Goal: Task Accomplishment & Management: Complete application form

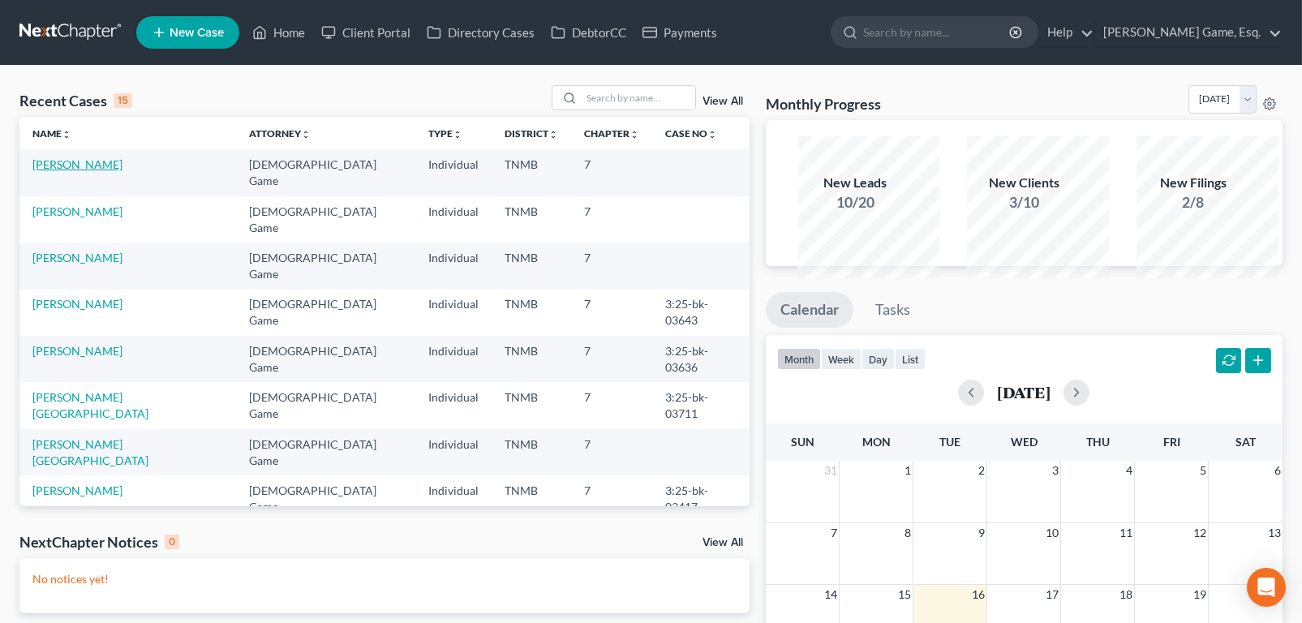
click at [123, 171] on link "[PERSON_NAME]" at bounding box center [77, 164] width 90 height 14
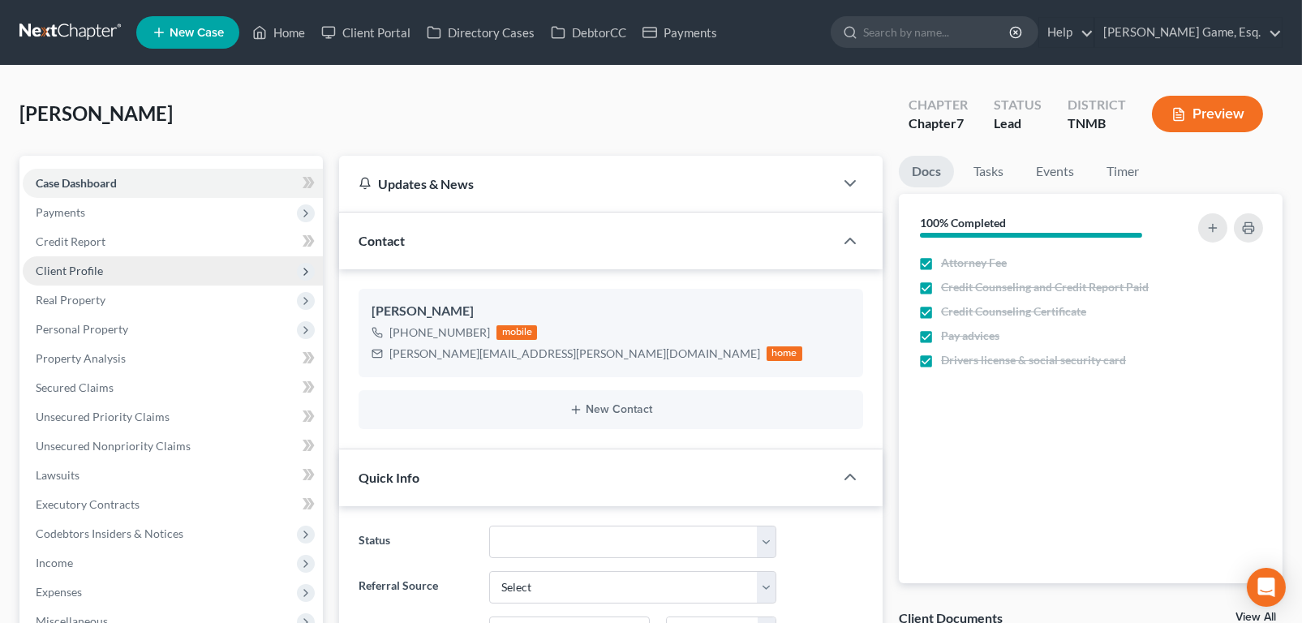
click at [86, 277] on span "Client Profile" at bounding box center [69, 271] width 67 height 14
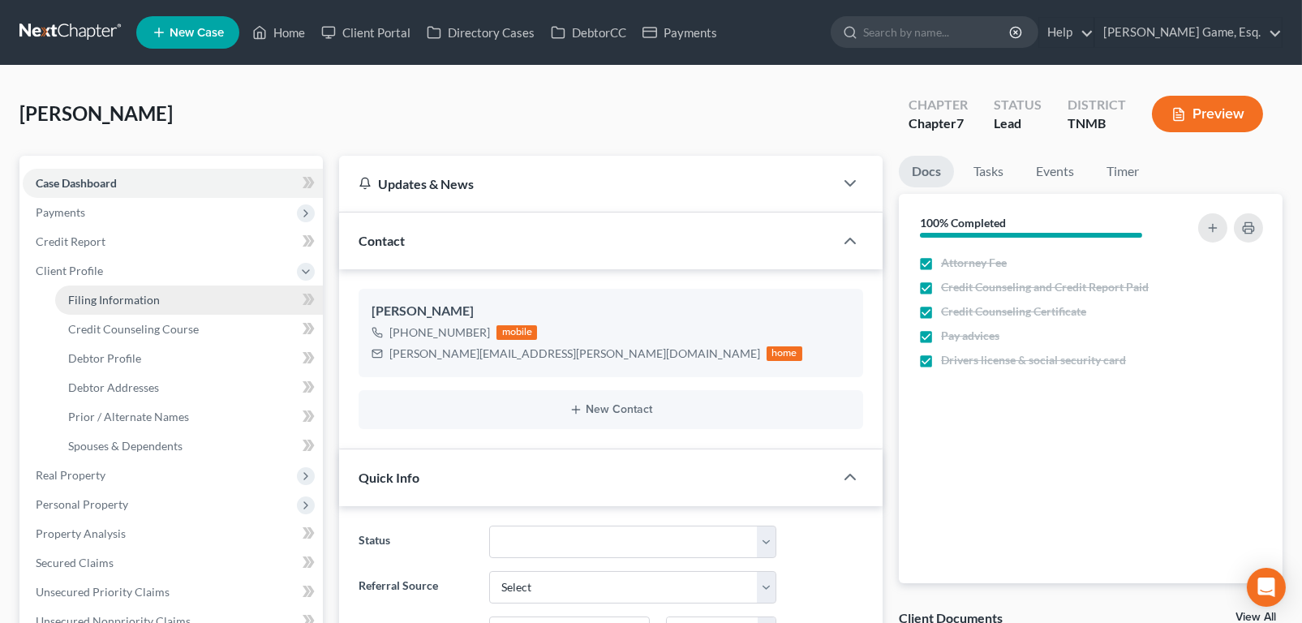
click at [110, 307] on span "Filing Information" at bounding box center [114, 300] width 92 height 14
select select "1"
select select "0"
select select "44"
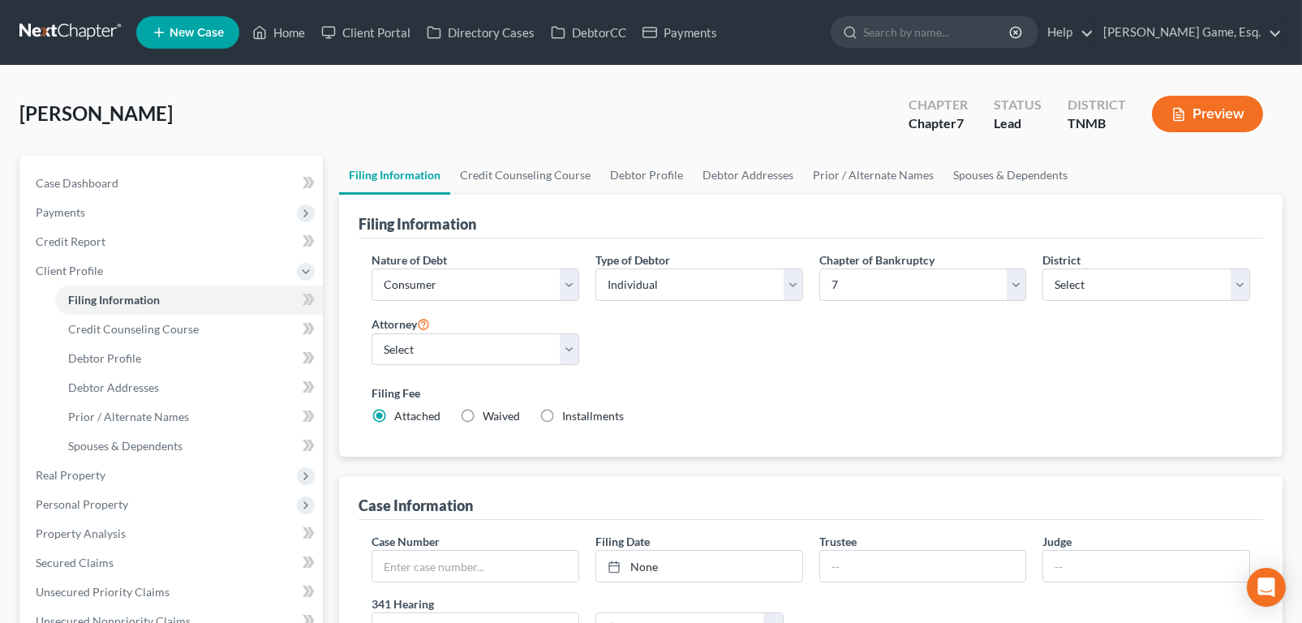
click at [597, 424] on label "Installments Installments" at bounding box center [593, 416] width 62 height 16
click at [579, 419] on input "Installments Installments" at bounding box center [574, 413] width 11 height 11
radio input "true"
radio input "false"
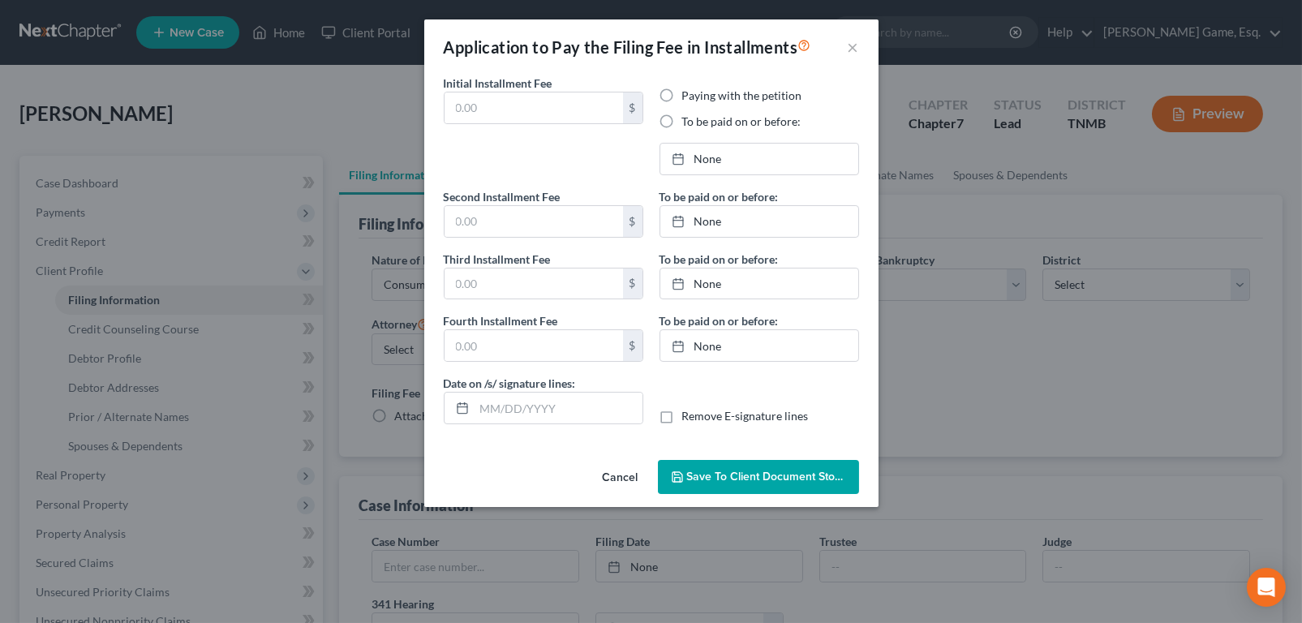
type input "0.00"
radio input "true"
type input "0.00"
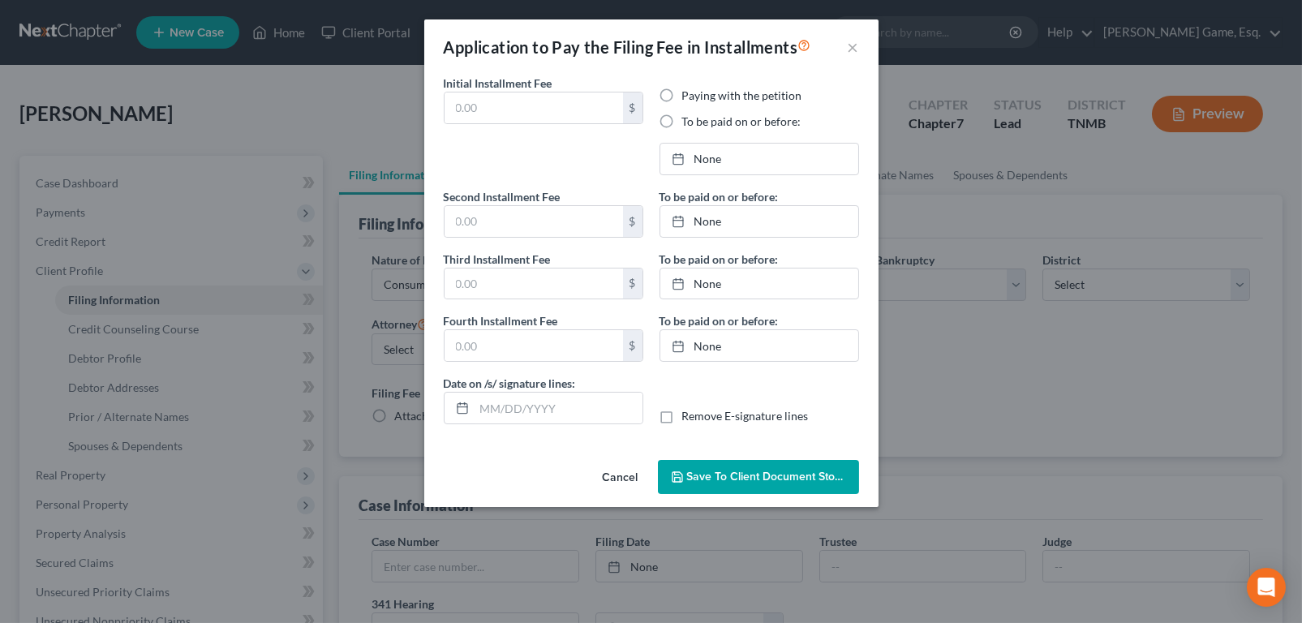
type input "[DATE]"
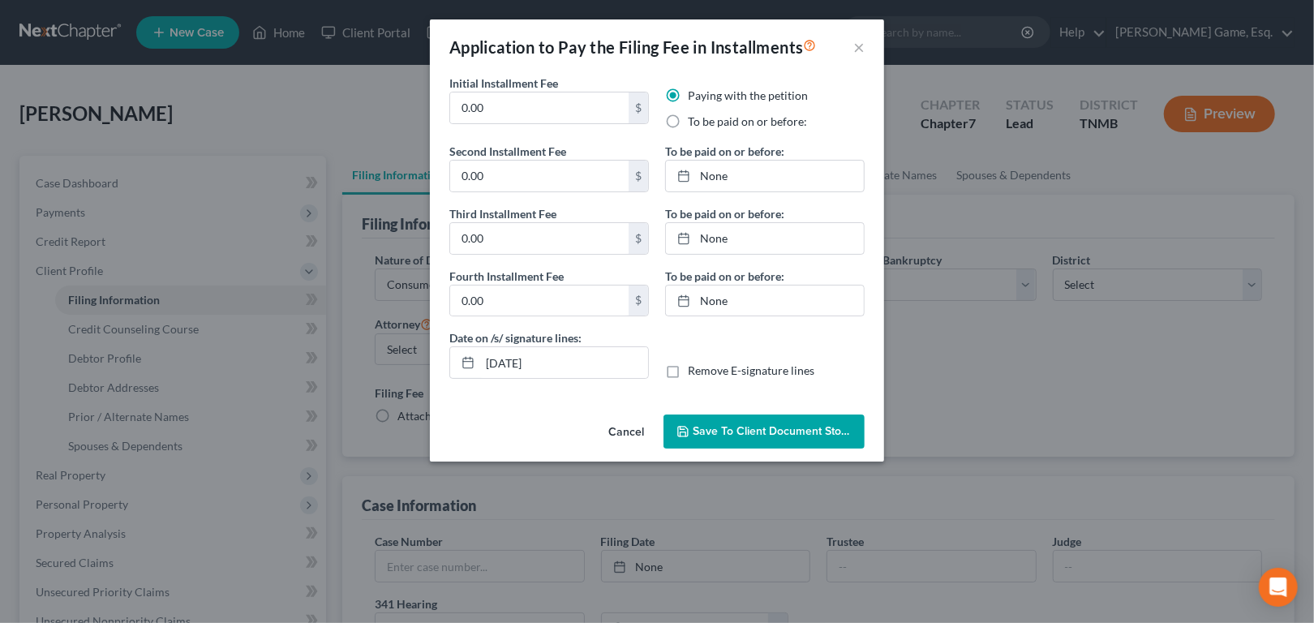
click at [688, 130] on label "To be paid on or before:" at bounding box center [747, 122] width 119 height 16
click at [695, 124] on input "To be paid on or before:" at bounding box center [700, 119] width 11 height 11
radio input "true"
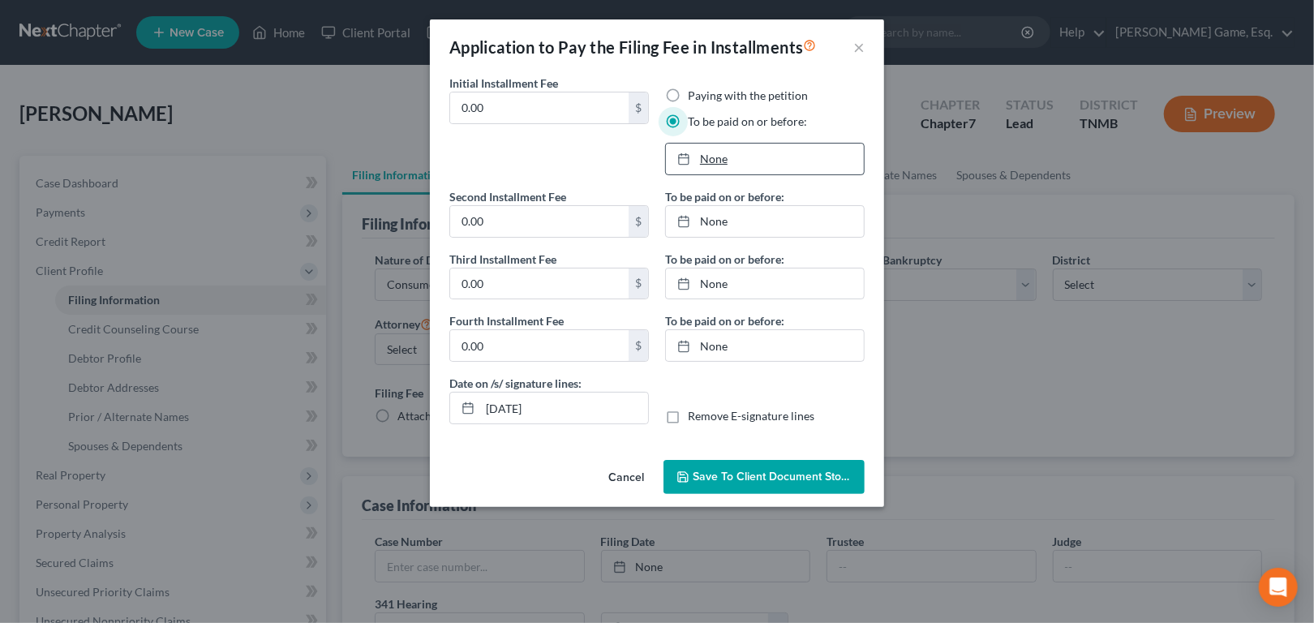
click at [721, 174] on link "None" at bounding box center [765, 159] width 198 height 31
type input "[DATE]"
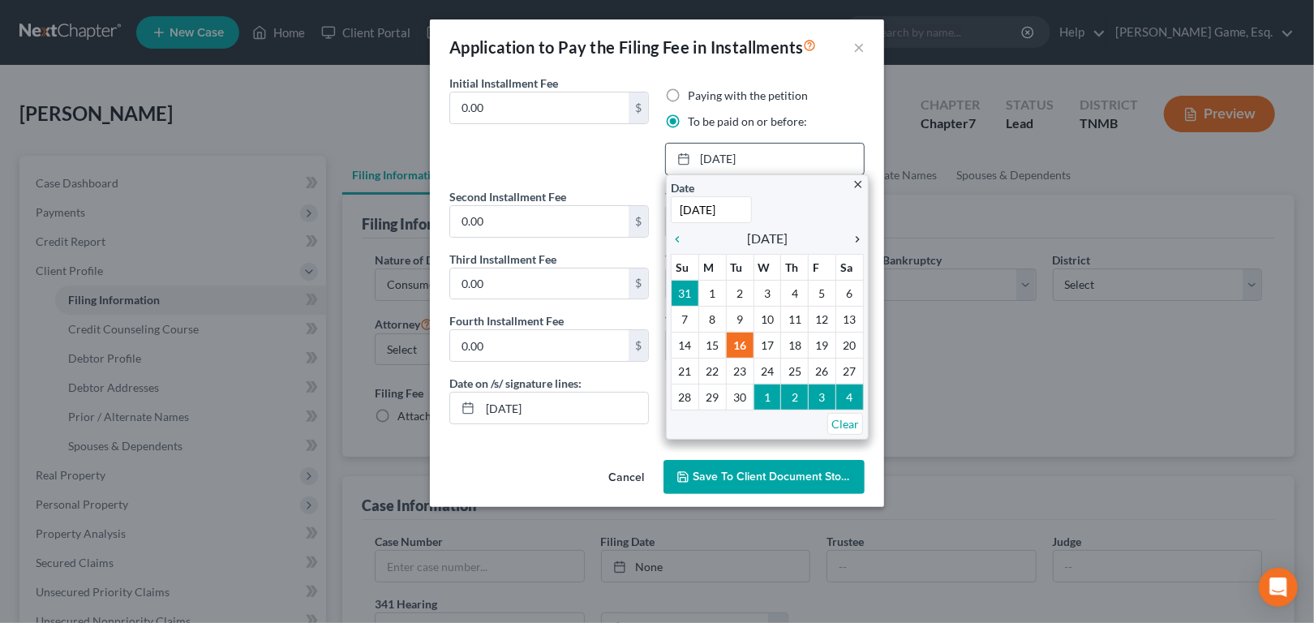
click at [850, 246] on icon "chevron_right" at bounding box center [853, 239] width 21 height 13
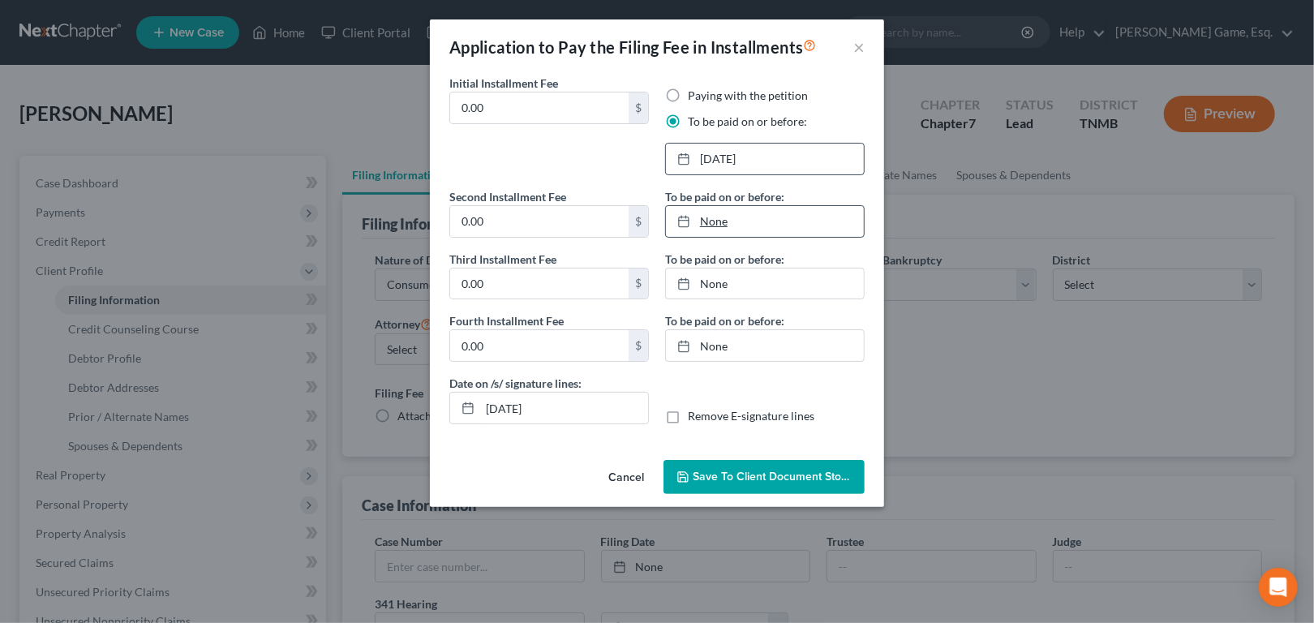
click at [713, 237] on link "None" at bounding box center [765, 221] width 198 height 31
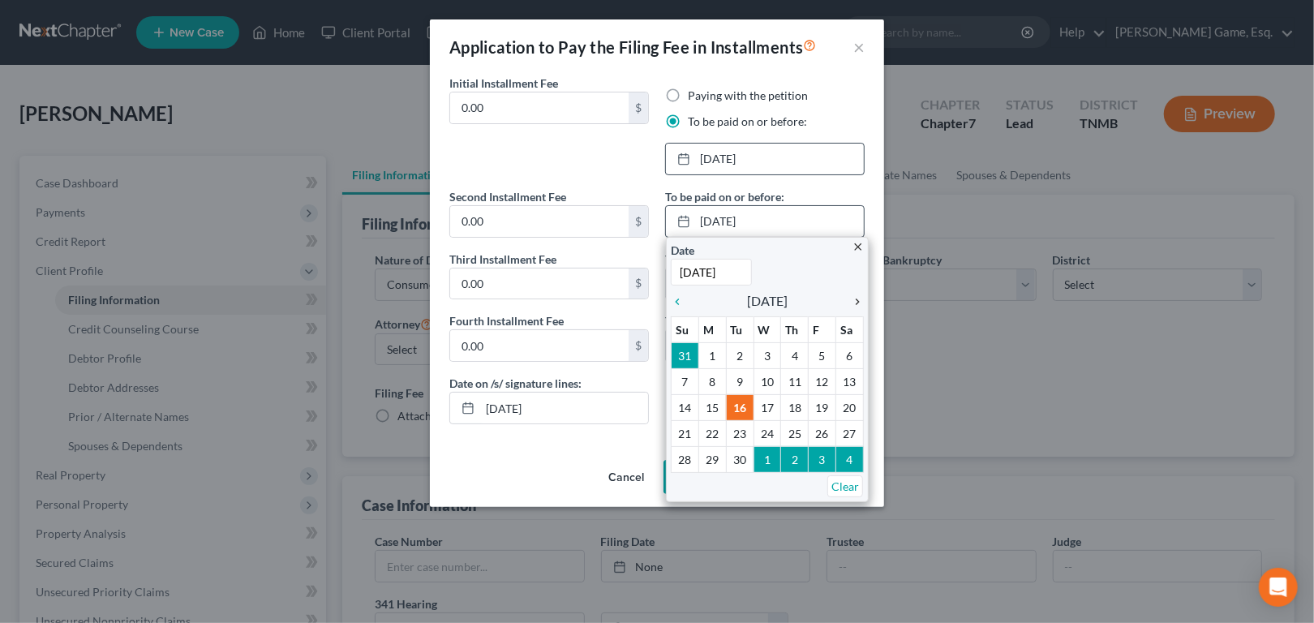
click at [848, 308] on icon "chevron_right" at bounding box center [853, 301] width 21 height 13
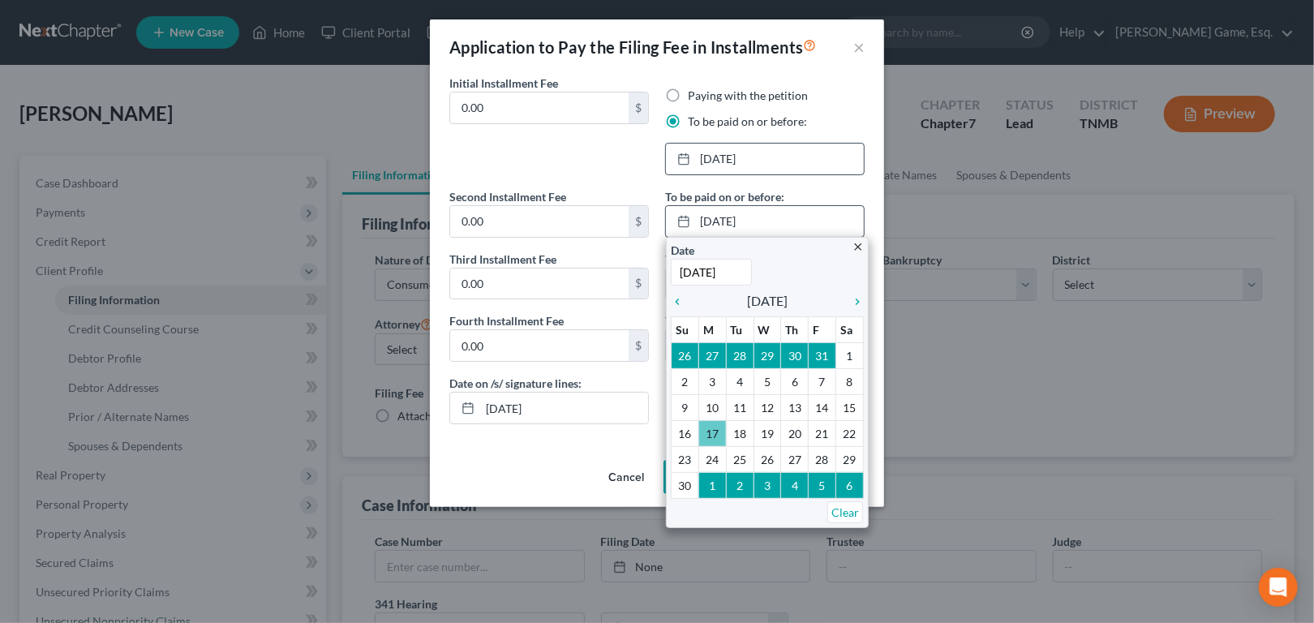
type input "[DATE]"
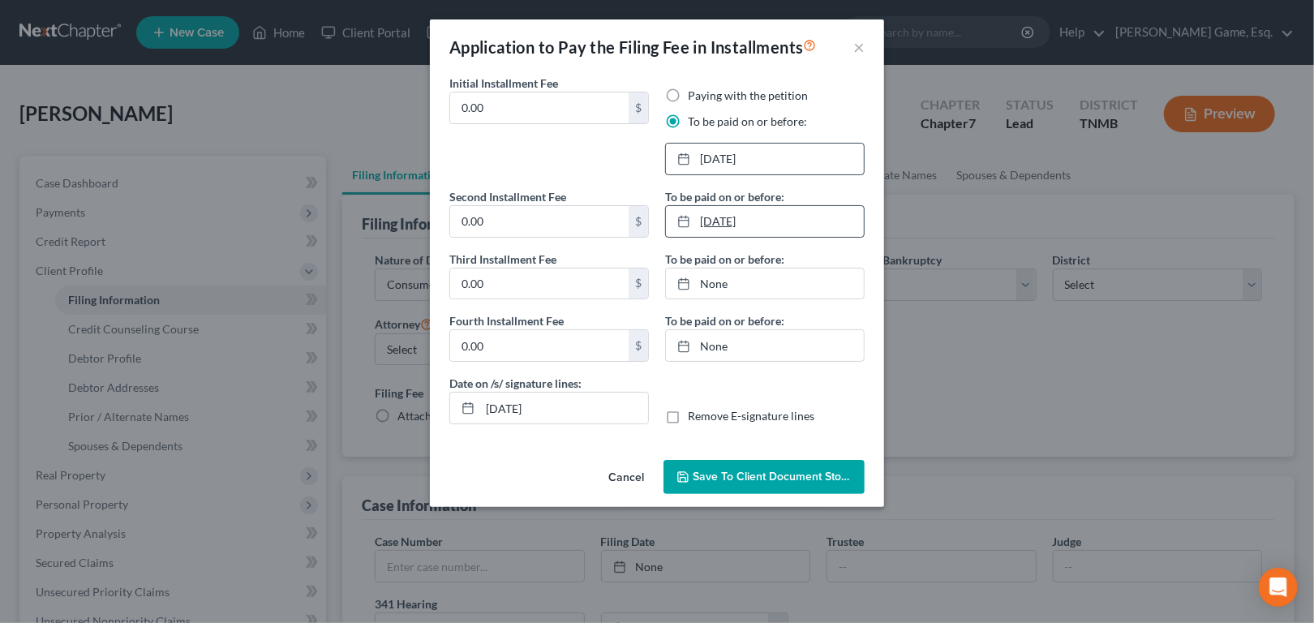
click at [751, 237] on link "[DATE]" at bounding box center [765, 221] width 198 height 31
type input "[DATE]"
click at [708, 299] on link "[DATE]" at bounding box center [765, 284] width 198 height 31
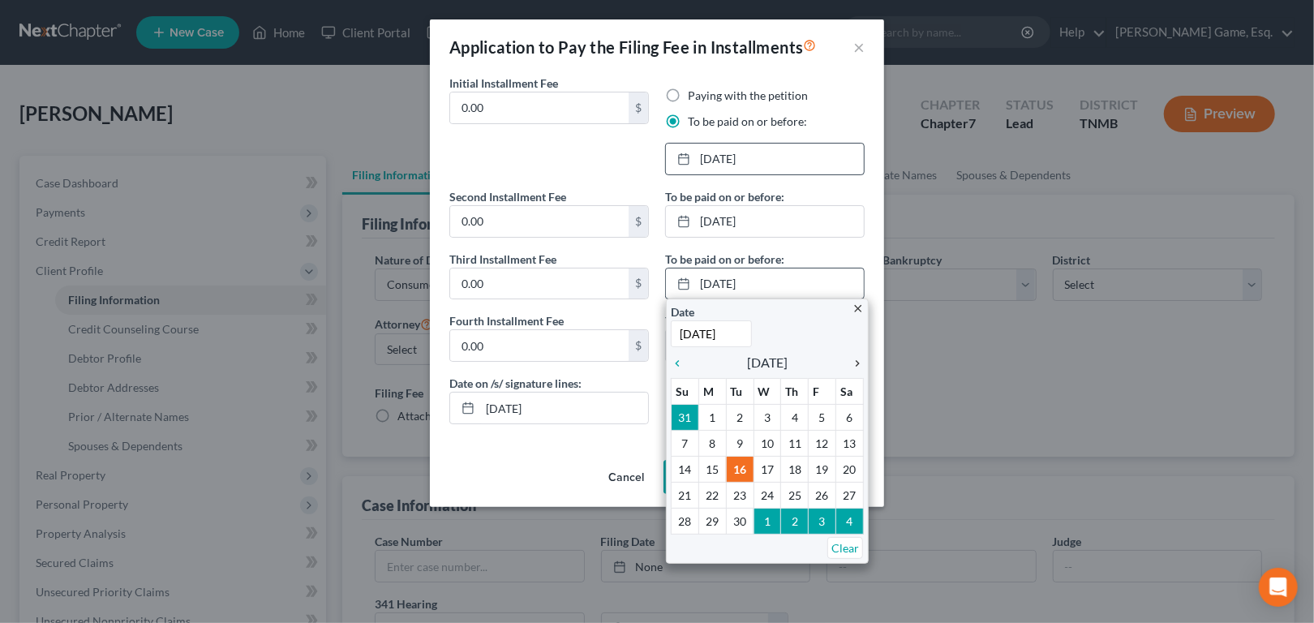
click at [849, 370] on icon "chevron_right" at bounding box center [853, 363] width 21 height 13
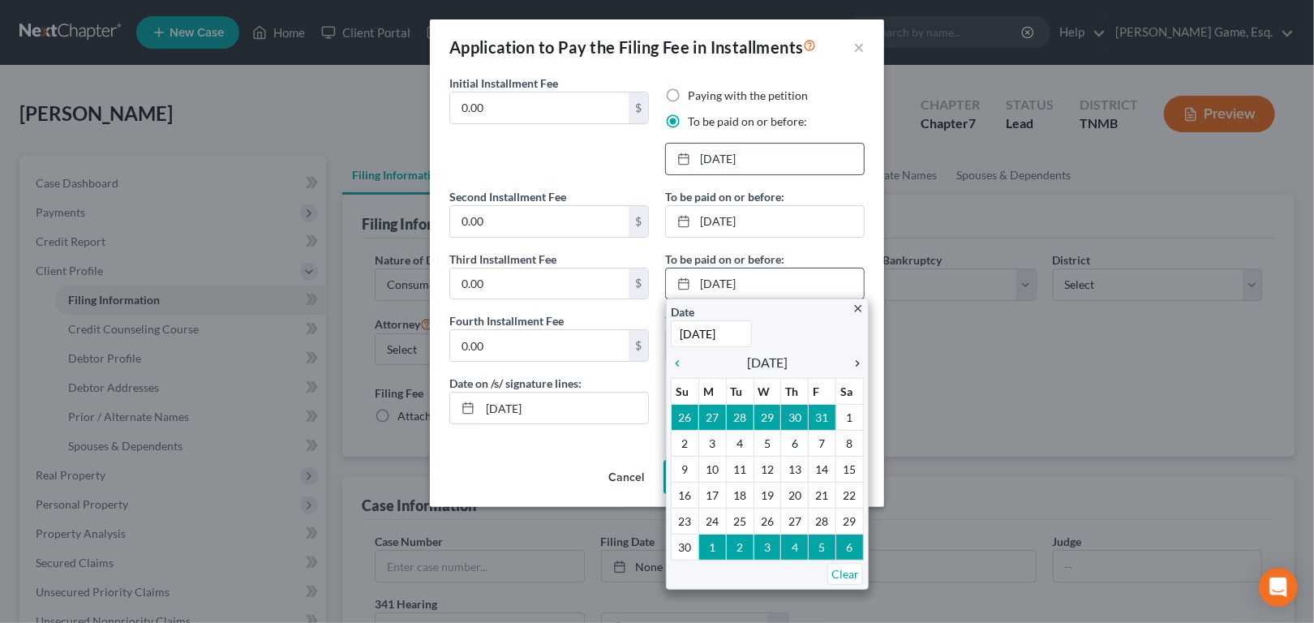
click at [849, 370] on icon "chevron_right" at bounding box center [853, 363] width 21 height 13
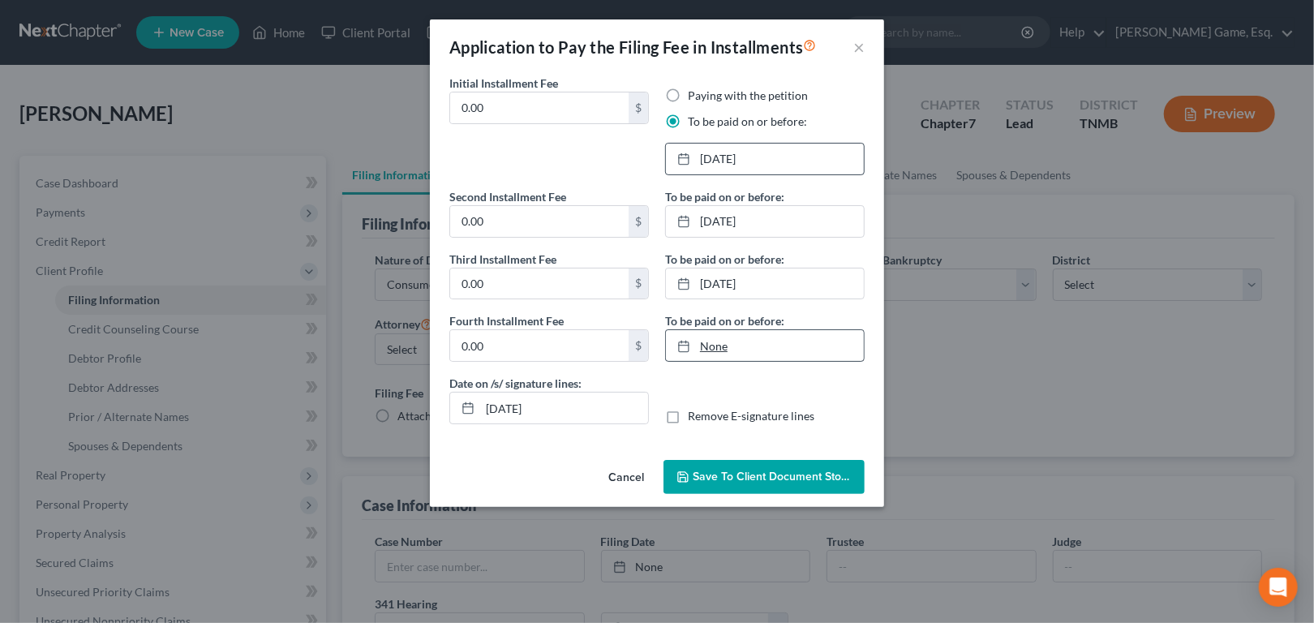
type input "[DATE]"
click at [718, 361] on link "None" at bounding box center [765, 345] width 198 height 31
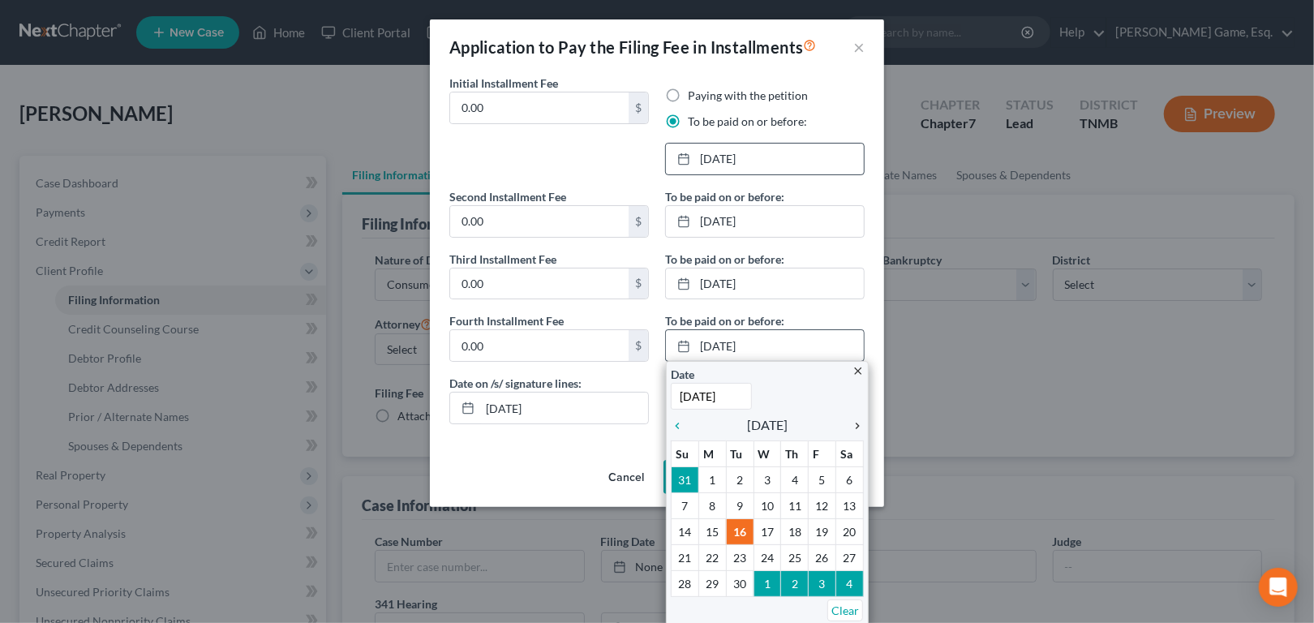
click at [853, 432] on icon "chevron_right" at bounding box center [853, 425] width 21 height 13
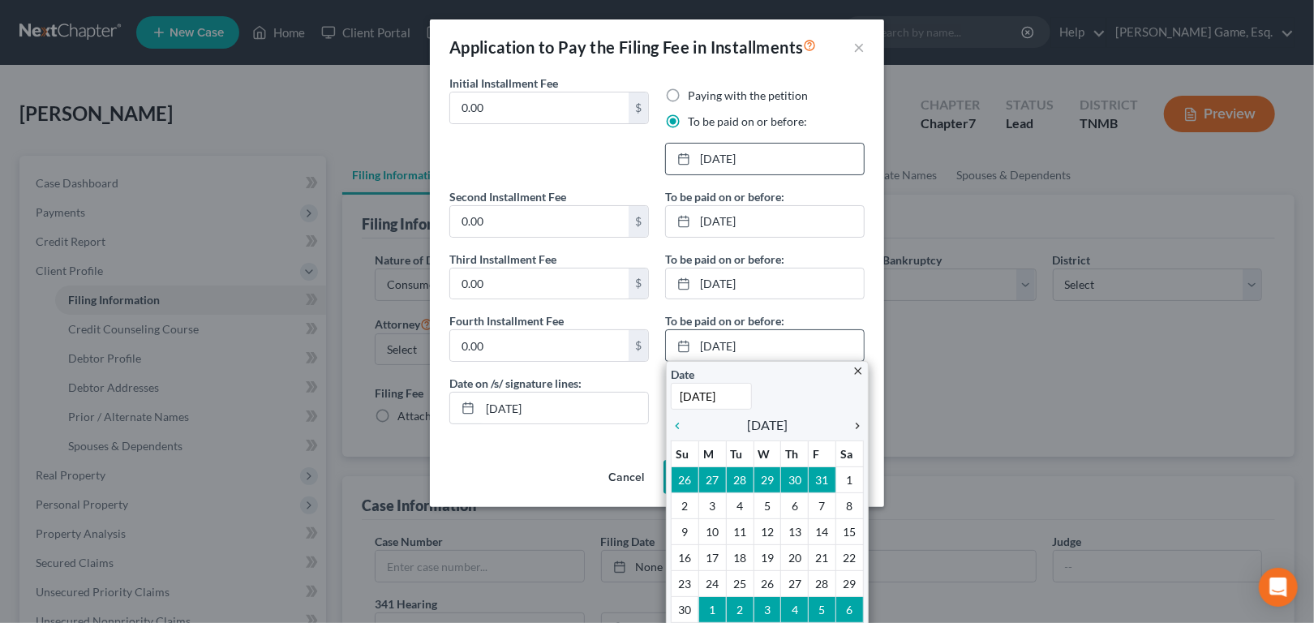
click at [853, 432] on icon "chevron_right" at bounding box center [853, 425] width 21 height 13
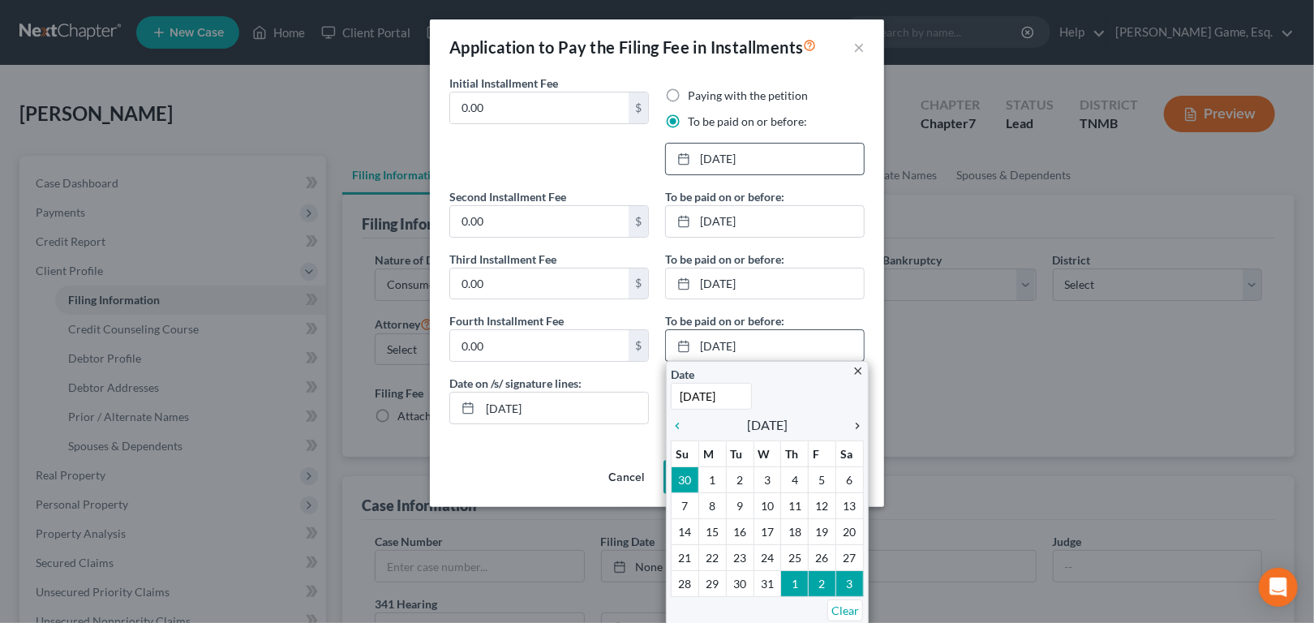
click at [853, 432] on icon "chevron_right" at bounding box center [853, 425] width 21 height 13
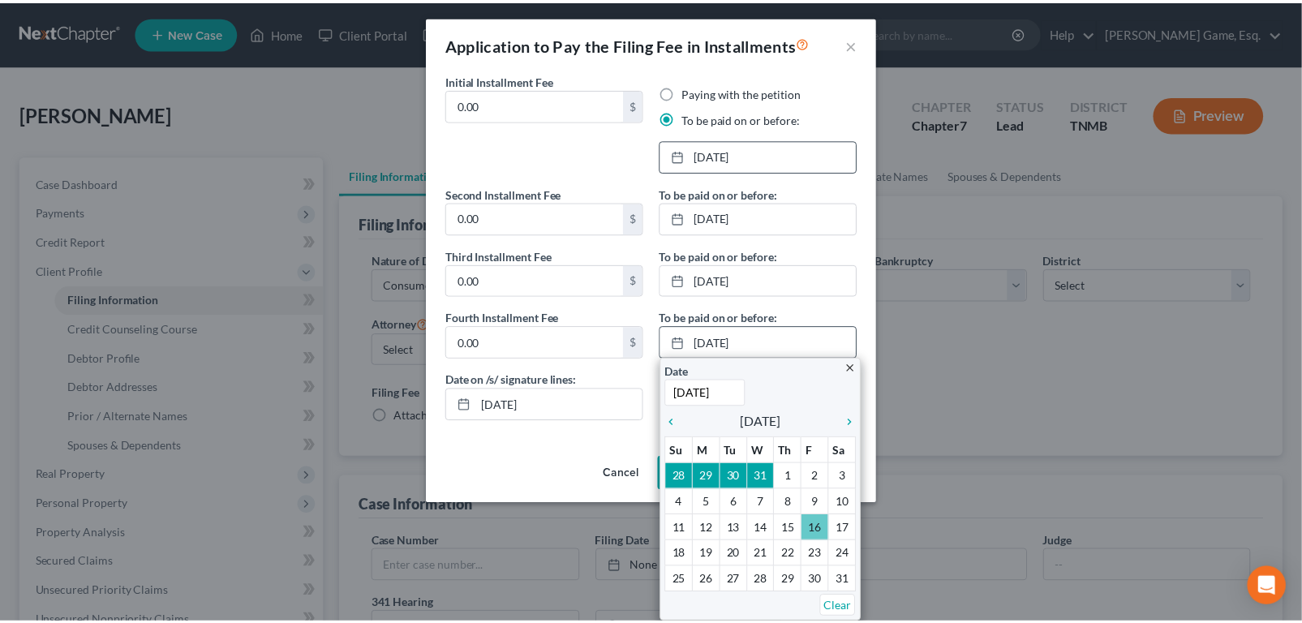
scroll to position [29, 0]
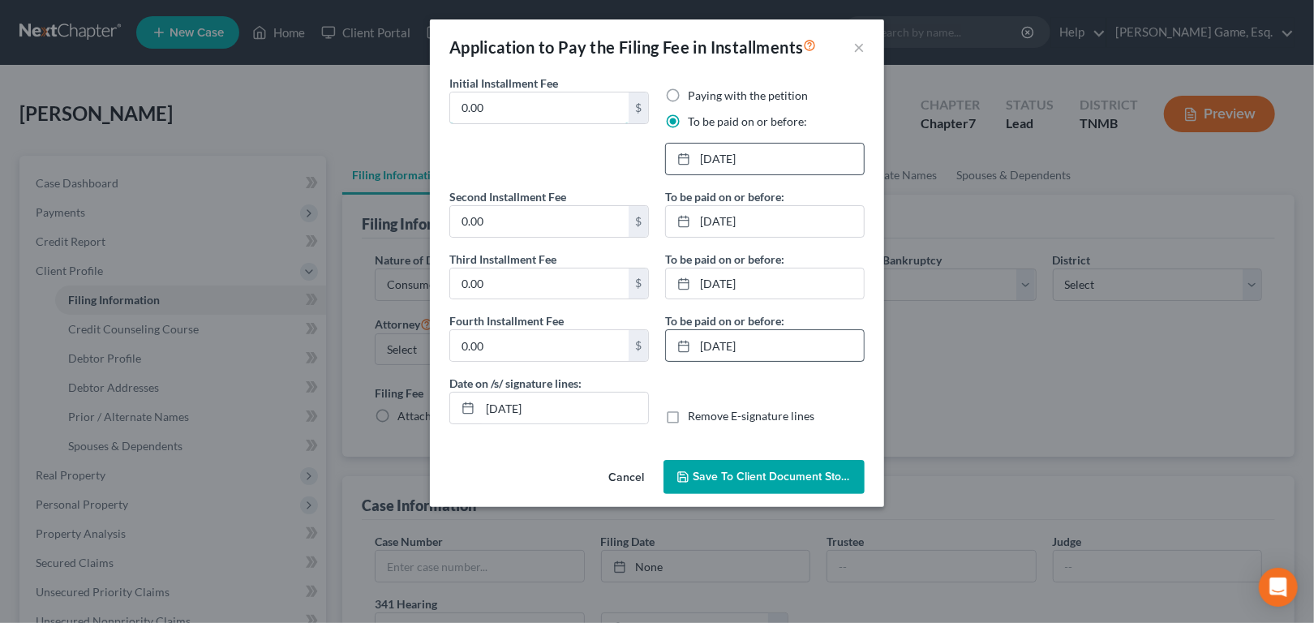
drag, startPoint x: 470, startPoint y: 103, endPoint x: 389, endPoint y: 104, distance: 81.1
click at [441, 104] on div "Initial Installment Fee 0.00 $" at bounding box center [549, 132] width 216 height 114
type input "84.50"
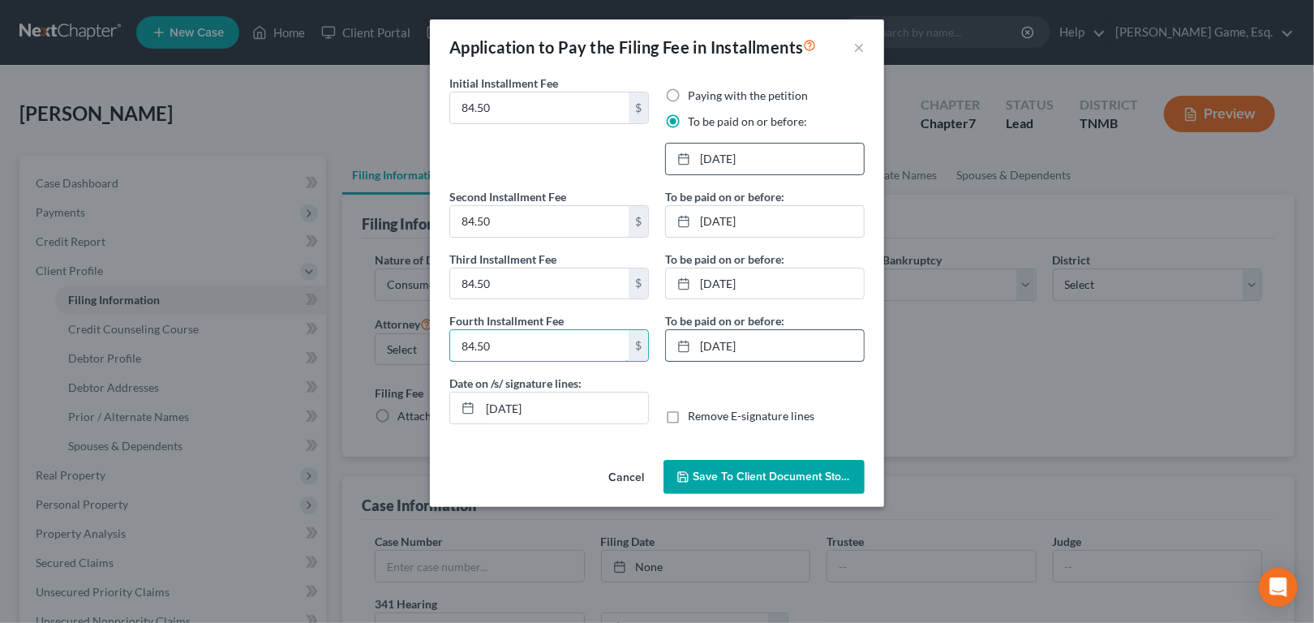
type input "84.50"
click at [746, 484] on span "Save to Client Document Storage" at bounding box center [779, 477] width 172 height 14
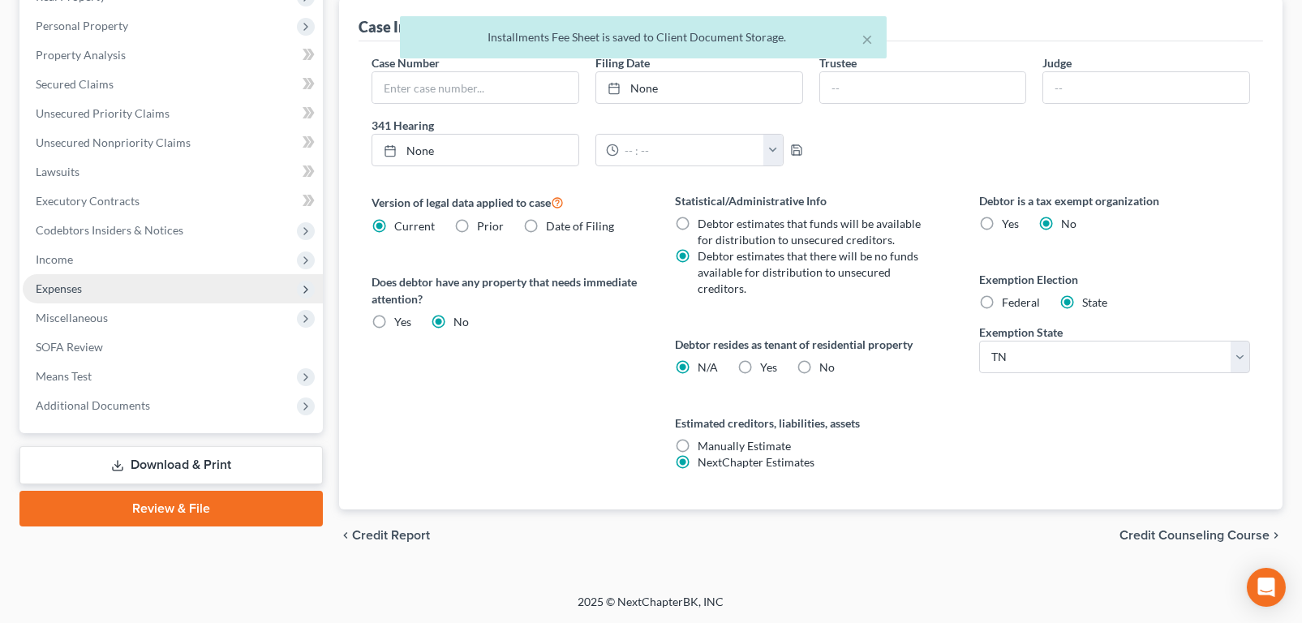
scroll to position [806, 0]
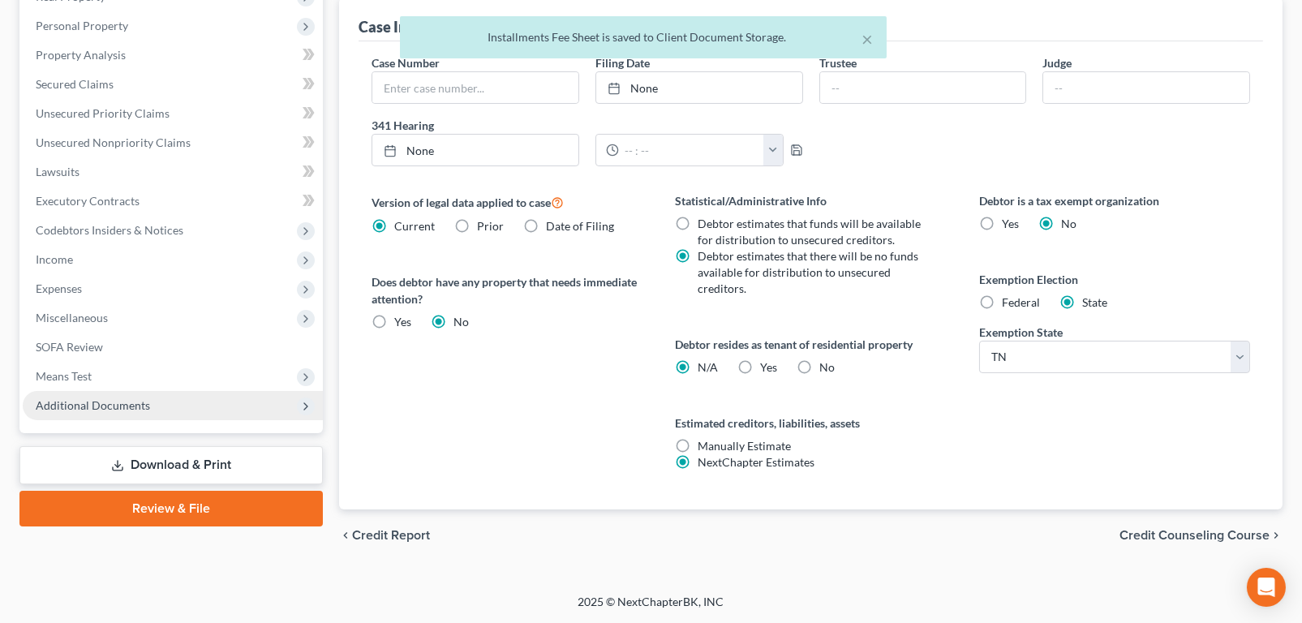
click at [97, 398] on span "Additional Documents" at bounding box center [93, 405] width 114 height 14
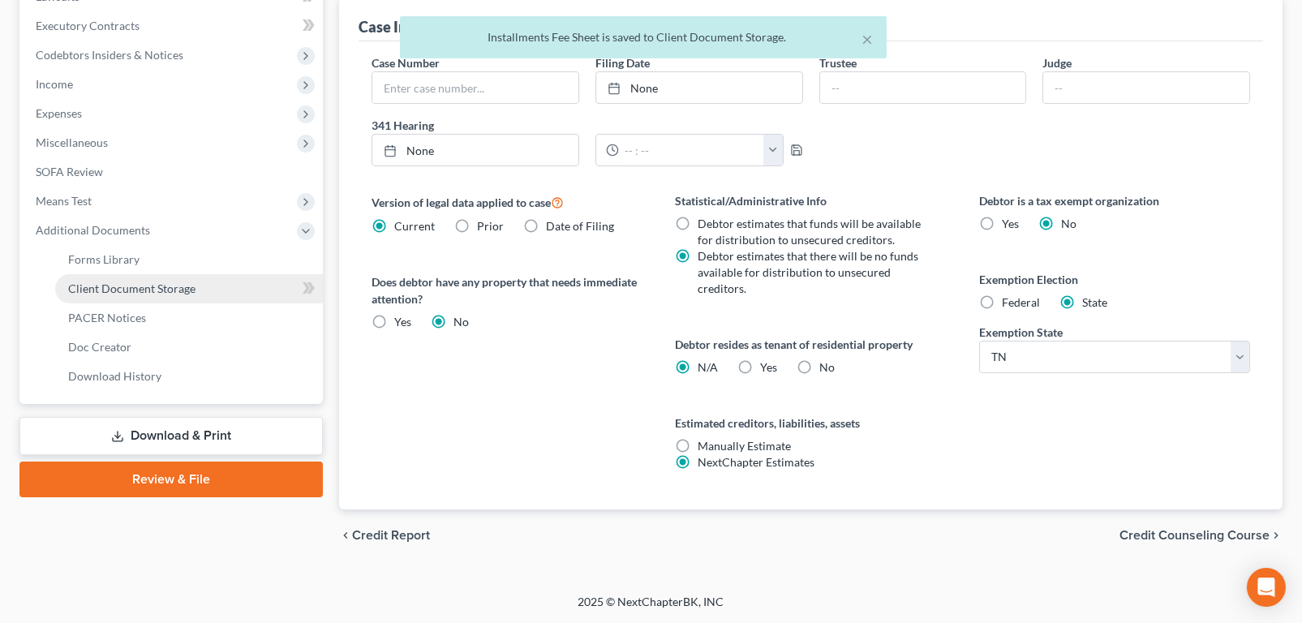
scroll to position [587, 0]
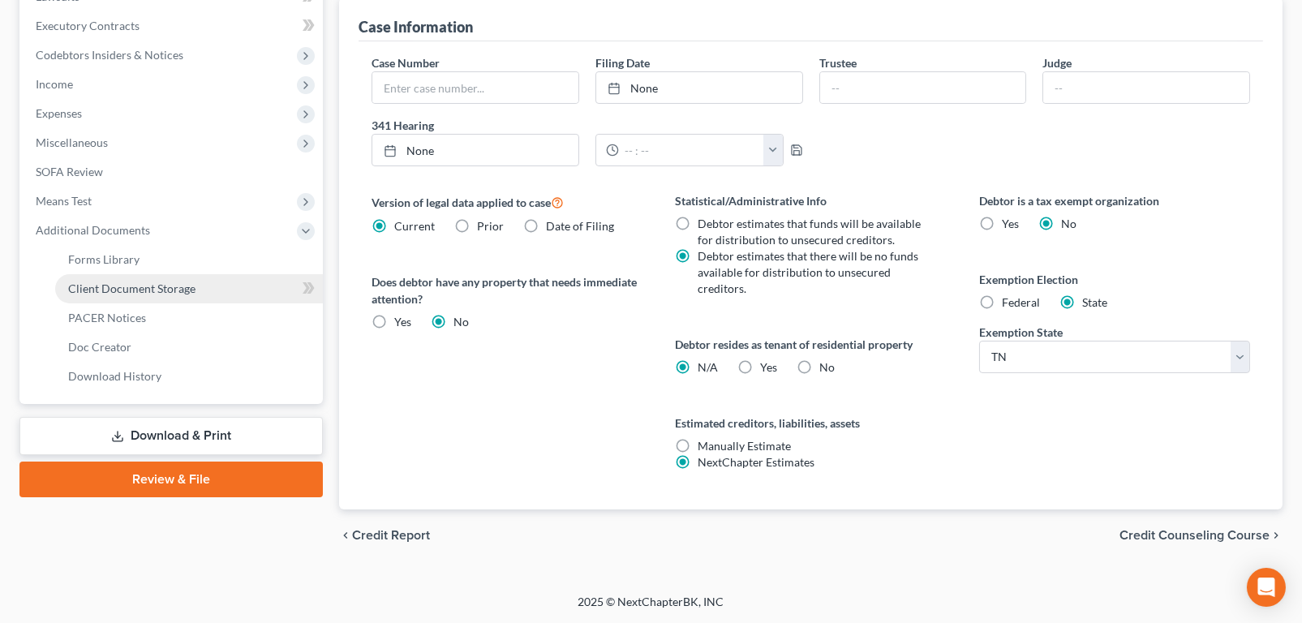
click at [126, 295] on span "Client Document Storage" at bounding box center [131, 289] width 127 height 14
select select "0"
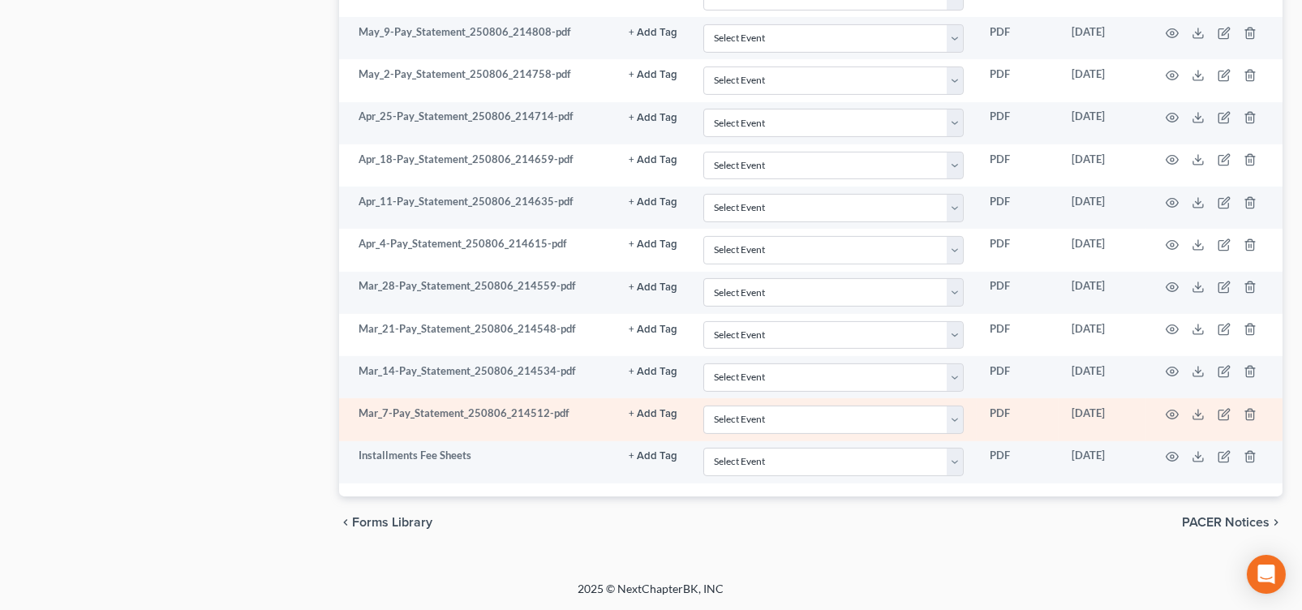
scroll to position [2397, 0]
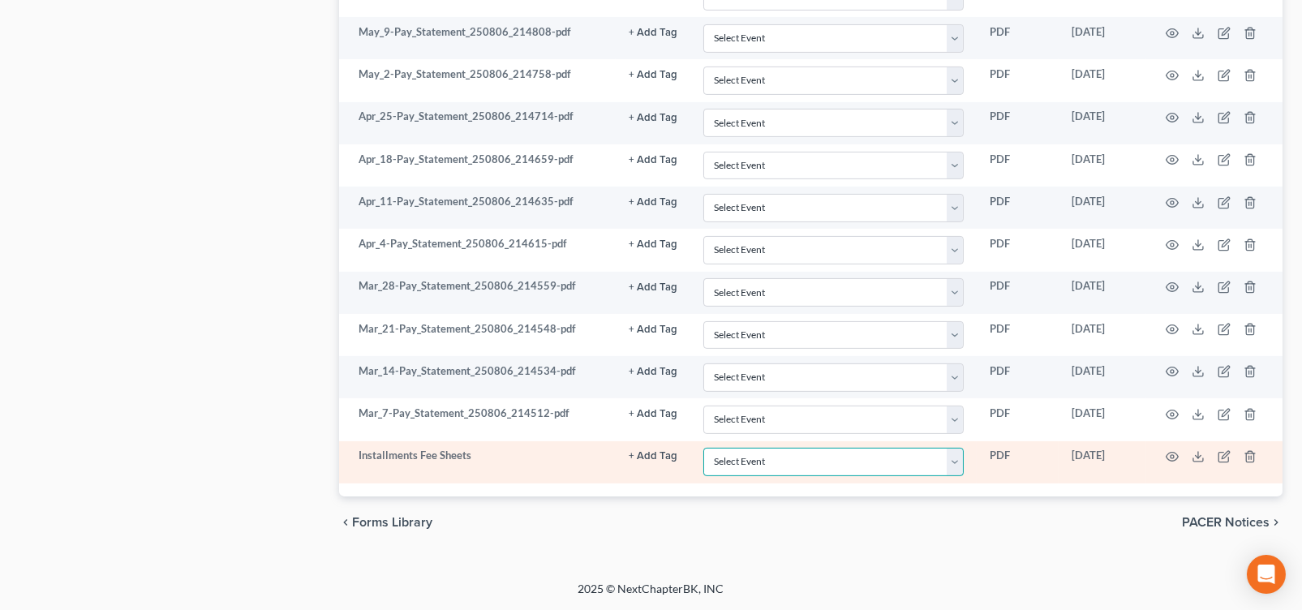
click at [936, 448] on select "Select Event Certificate of Credit Counseling Briefing (Debtor Only) Certificat…" at bounding box center [833, 462] width 260 height 28
select select "8"
click at [703, 448] on select "Select Event Certificate of Credit Counseling Briefing (Debtor Only) Certificat…" at bounding box center [833, 462] width 260 height 28
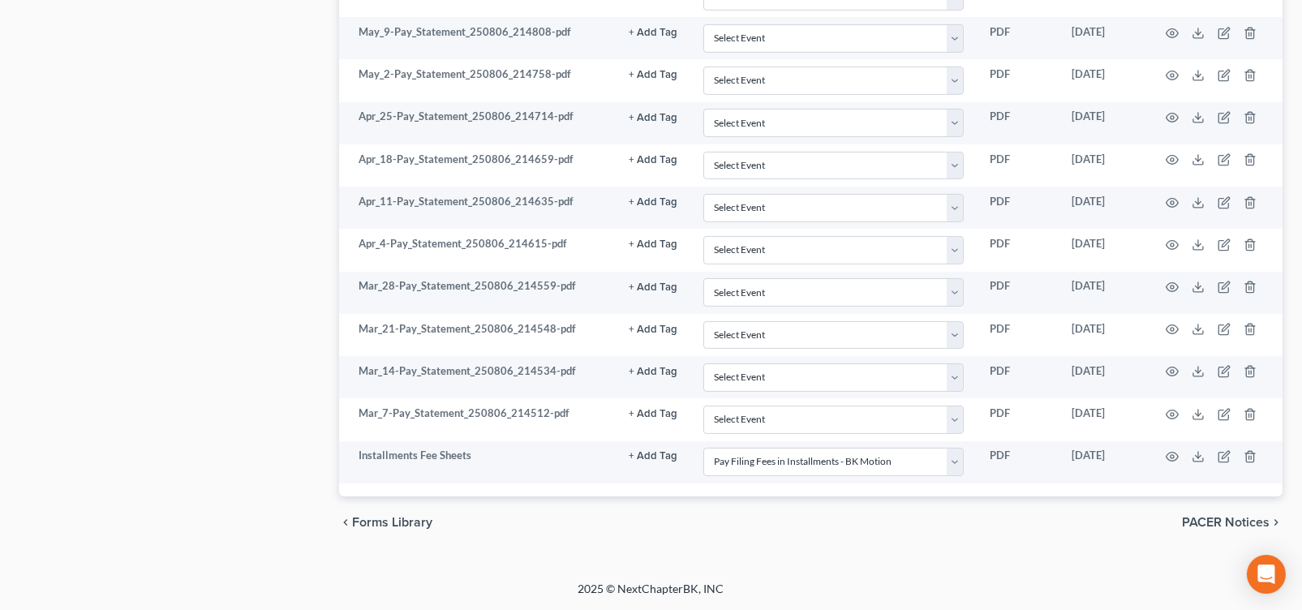
click at [831, 514] on div "chevron_left Forms Library PACER Notices chevron_right" at bounding box center [811, 523] width 944 height 52
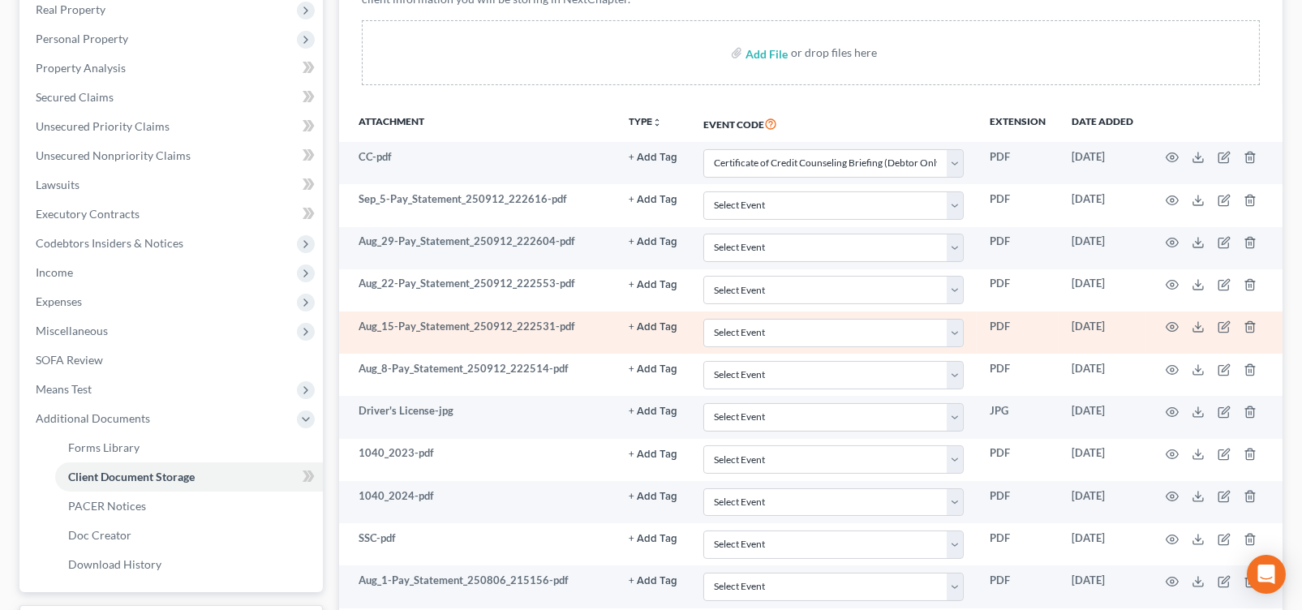
scroll to position [649, 0]
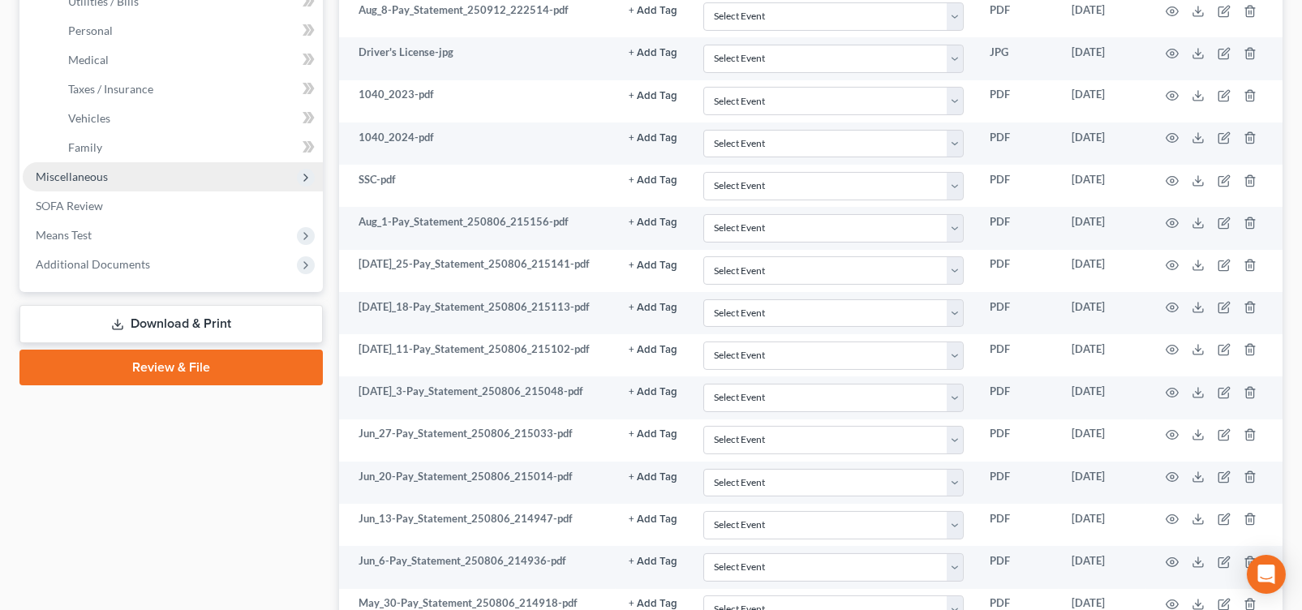
click at [94, 183] on span "Miscellaneous" at bounding box center [72, 177] width 72 height 14
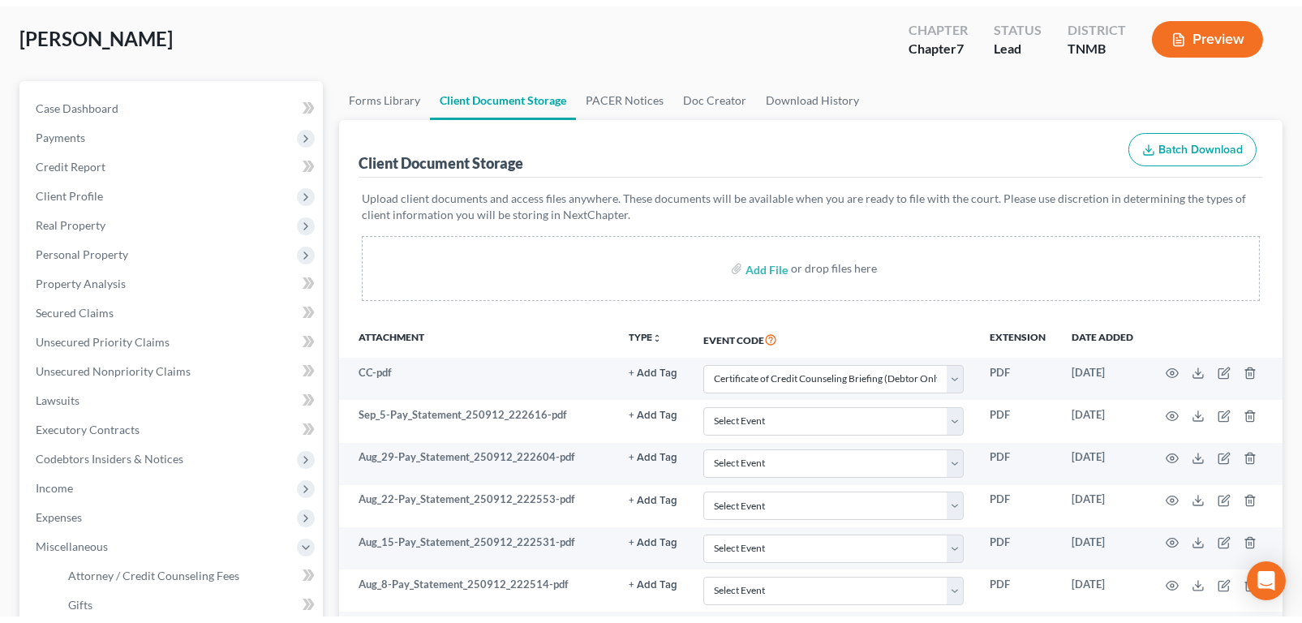
scroll to position [568, 0]
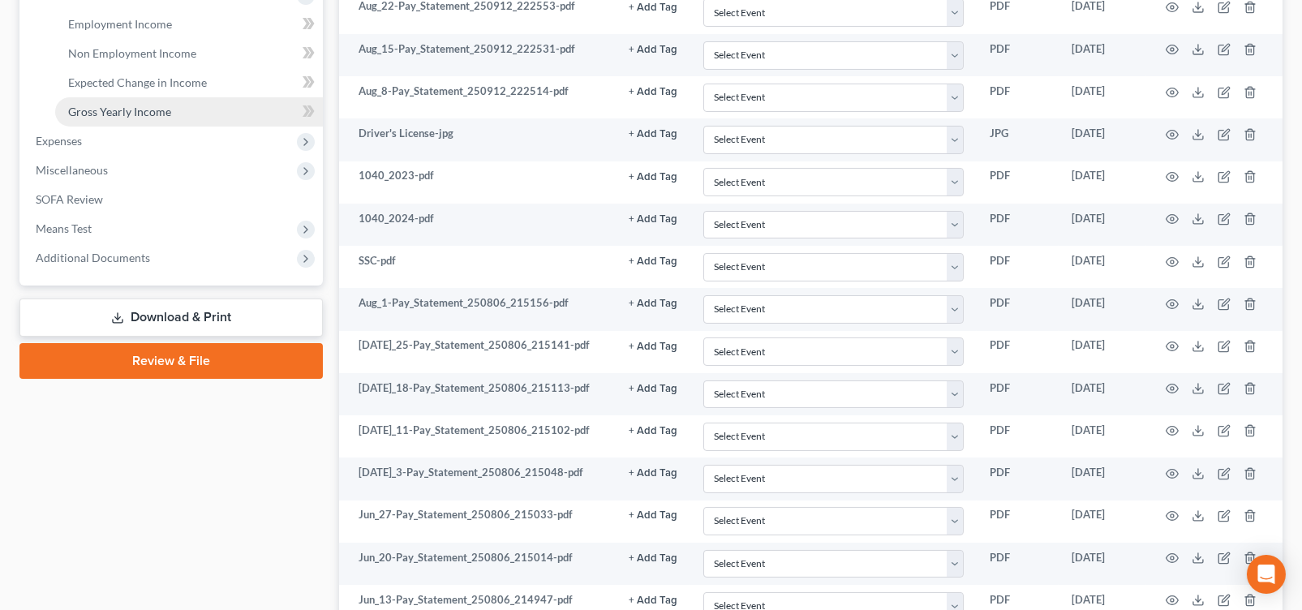
click at [114, 118] on span "Gross Yearly Income" at bounding box center [119, 112] width 103 height 14
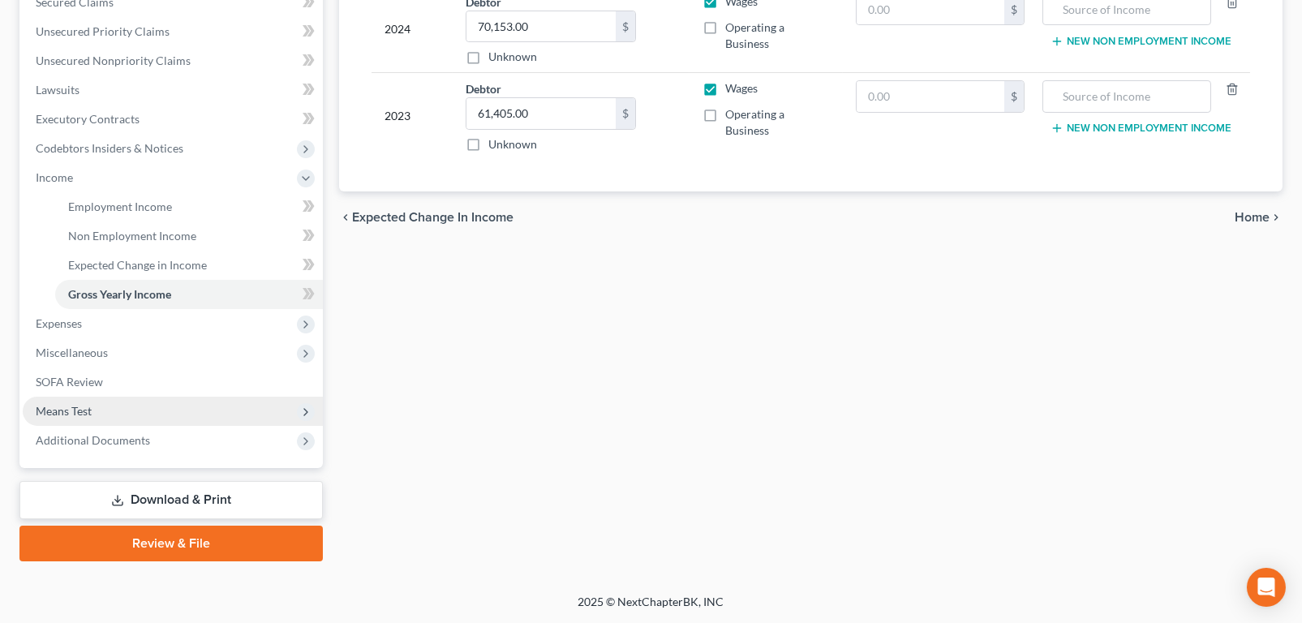
scroll to position [633, 0]
click at [163, 526] on link "Review & File" at bounding box center [170, 544] width 303 height 36
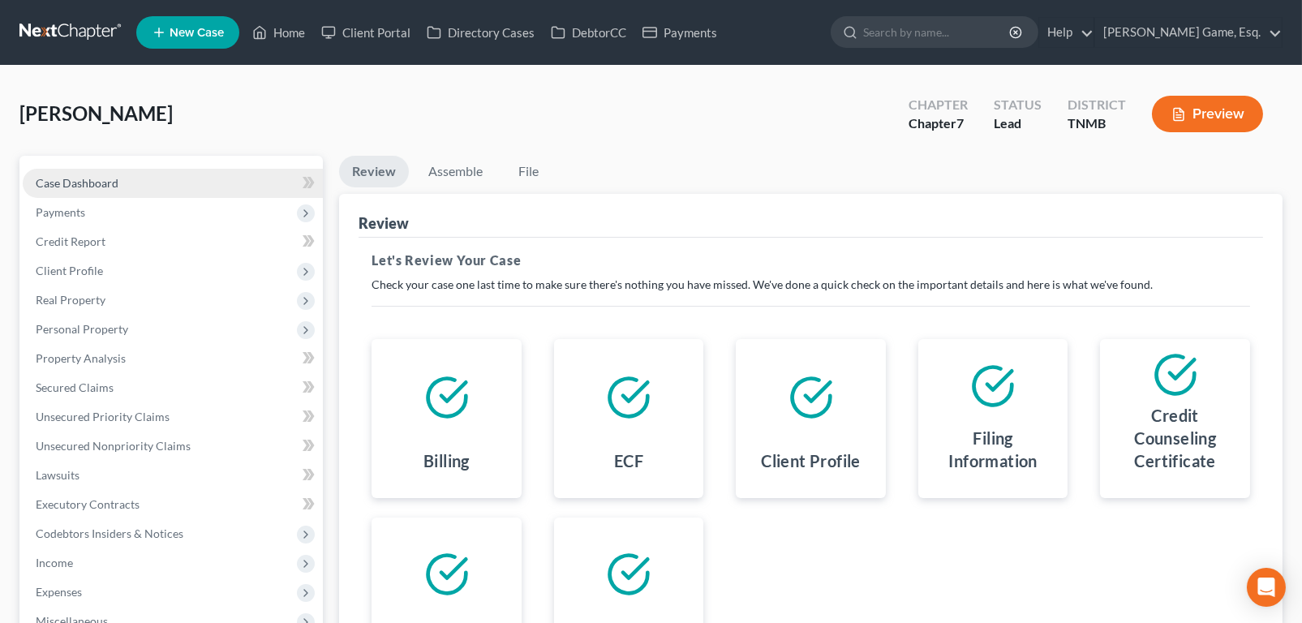
click at [113, 190] on span "Case Dashboard" at bounding box center [77, 183] width 83 height 14
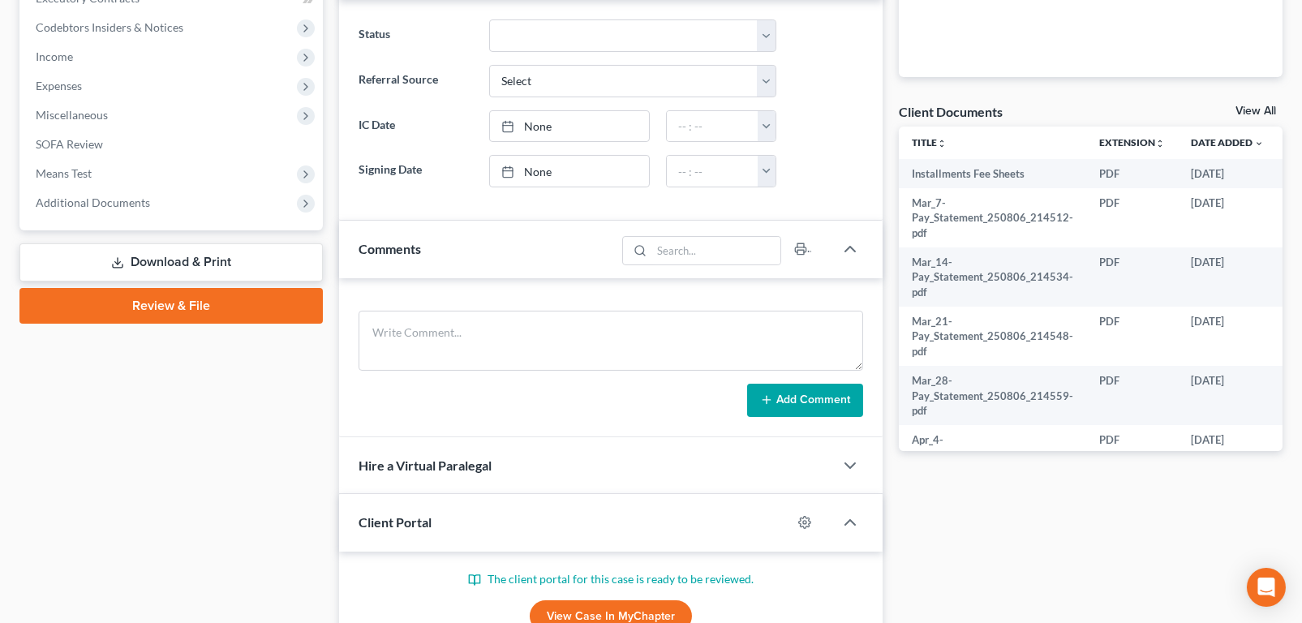
scroll to position [730, 0]
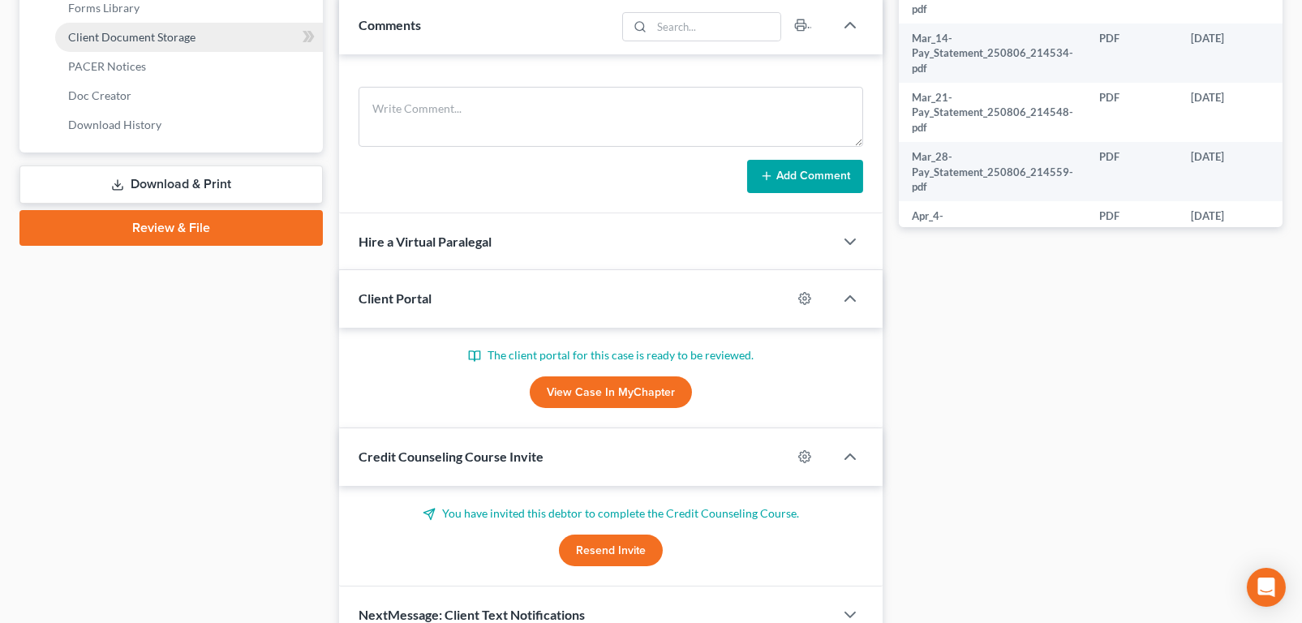
click at [140, 44] on span "Client Document Storage" at bounding box center [131, 37] width 127 height 14
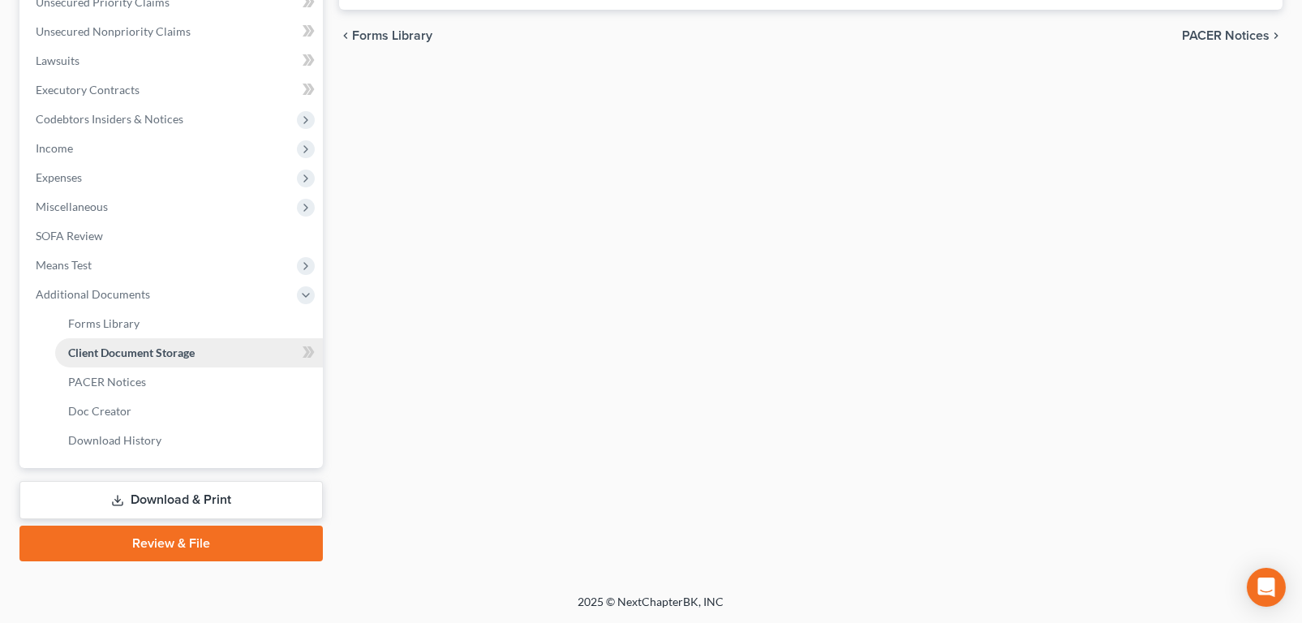
select select "0"
select select "8"
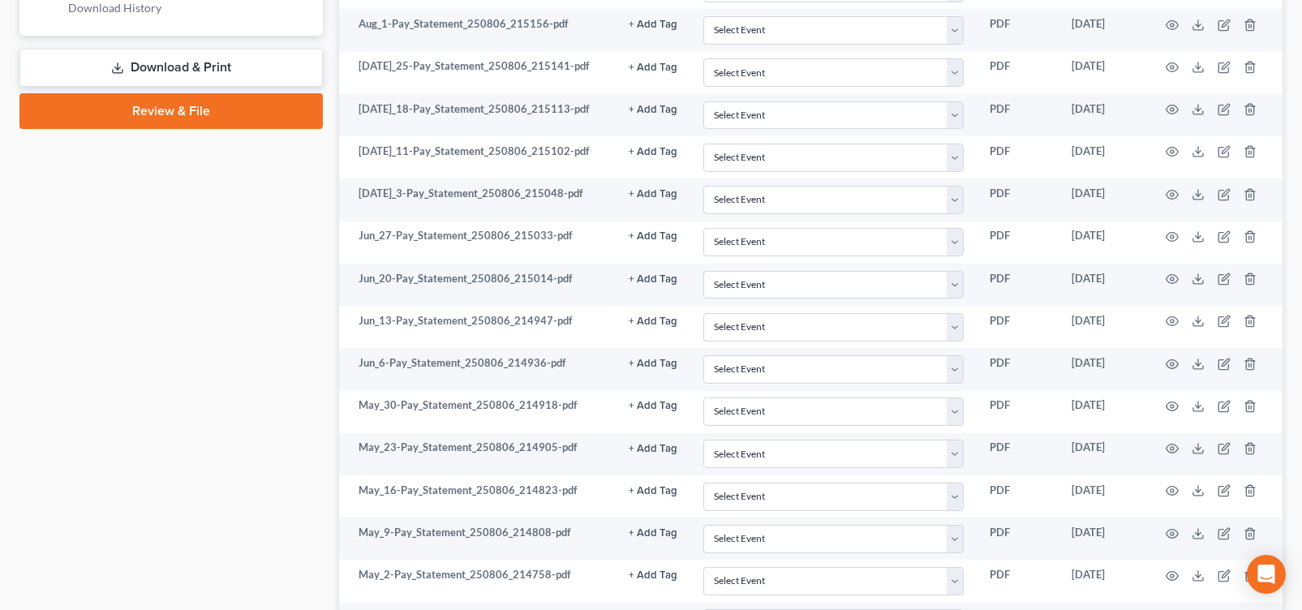
scroll to position [892, 0]
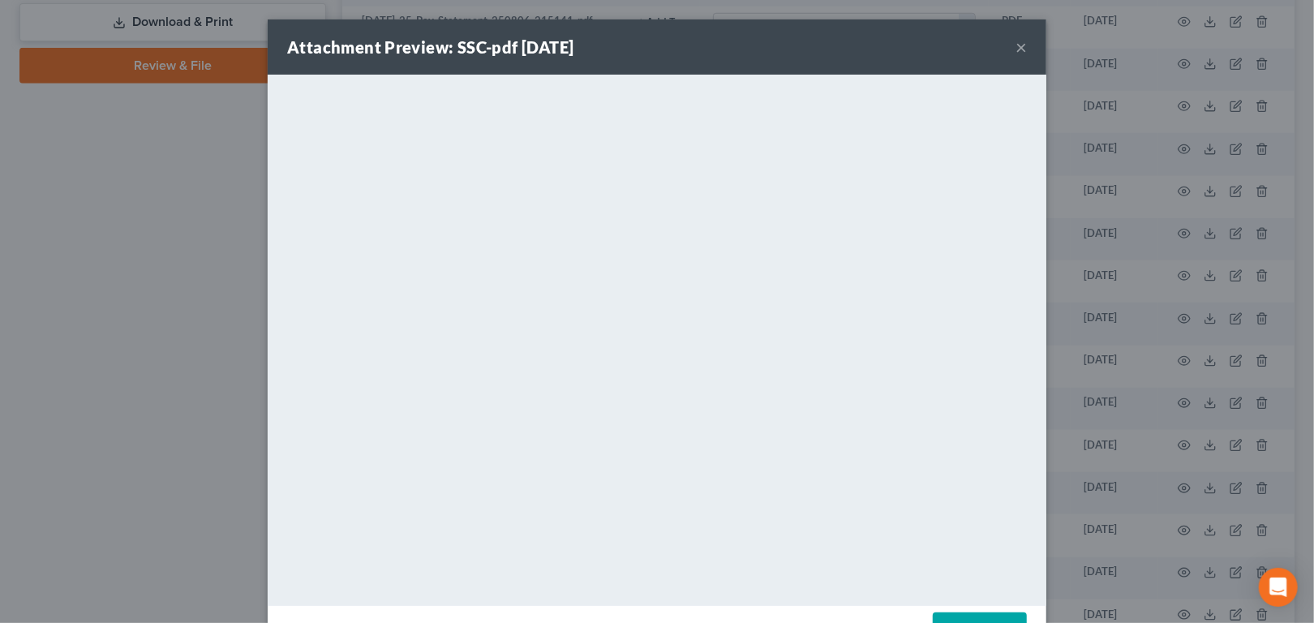
click at [1027, 57] on button "×" at bounding box center [1021, 46] width 11 height 19
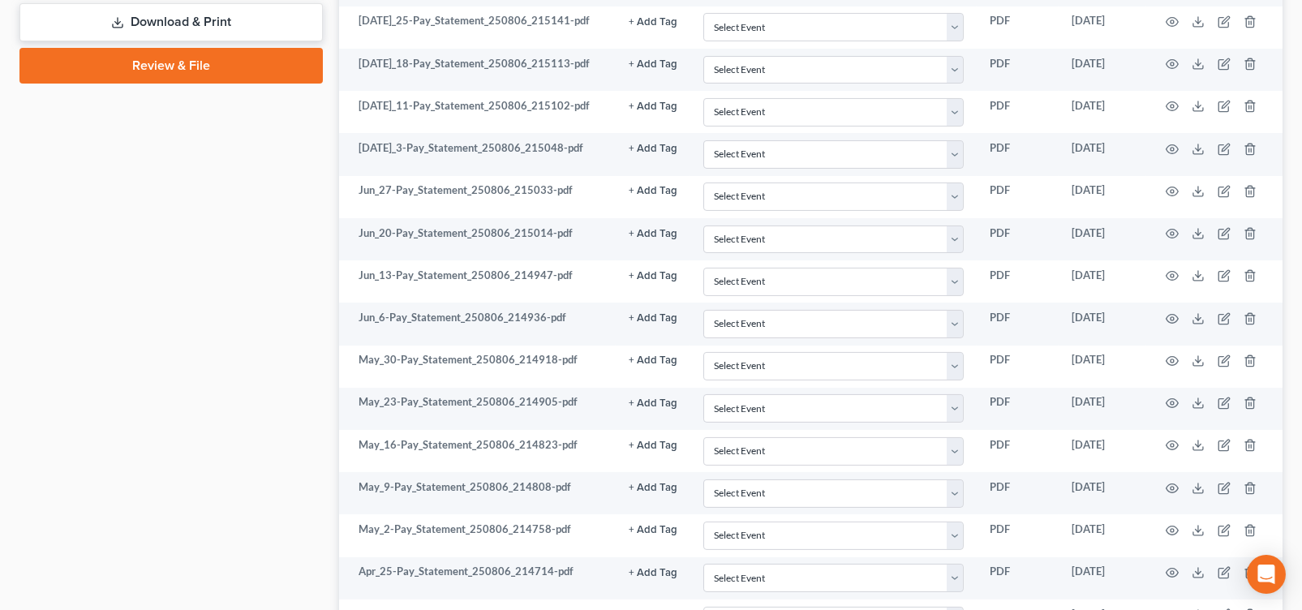
click at [190, 84] on link "Review & File" at bounding box center [170, 66] width 303 height 36
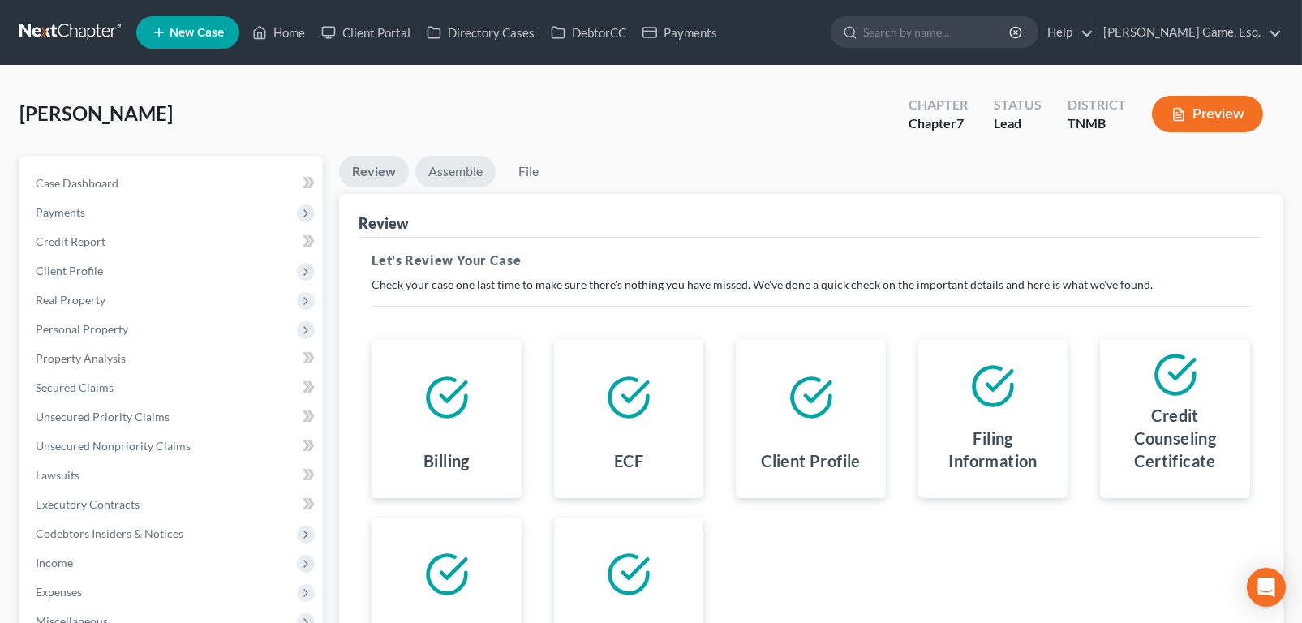
click at [492, 187] on link "Assemble" at bounding box center [455, 172] width 80 height 32
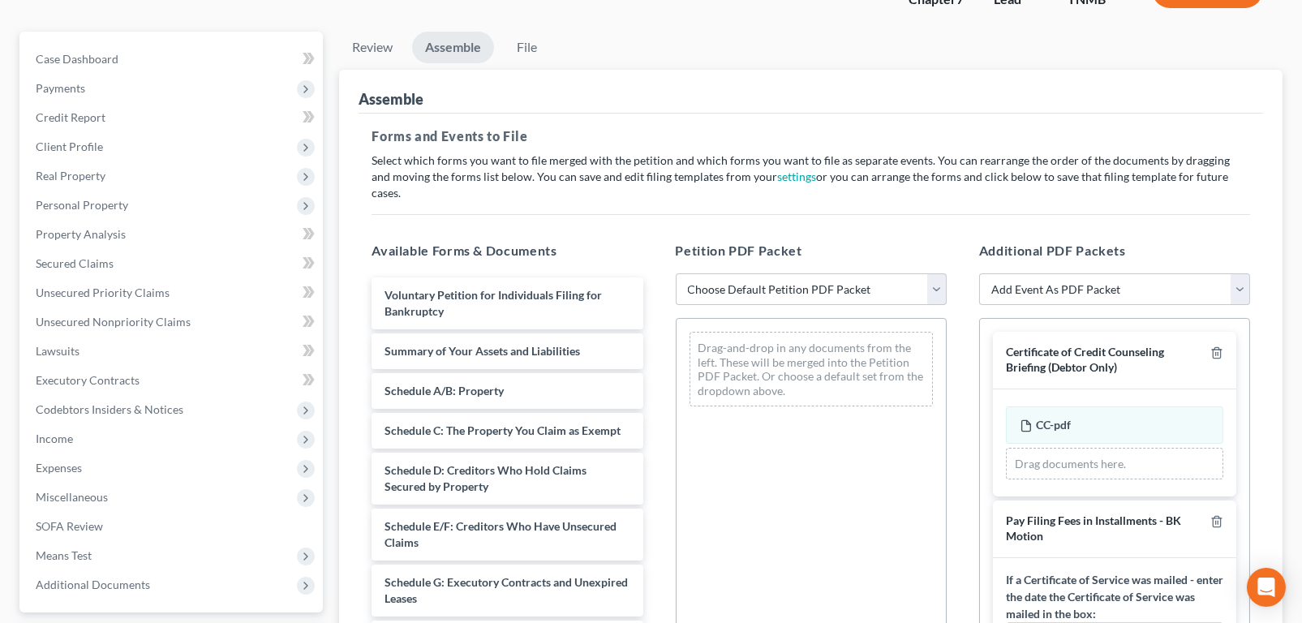
scroll to position [243, 0]
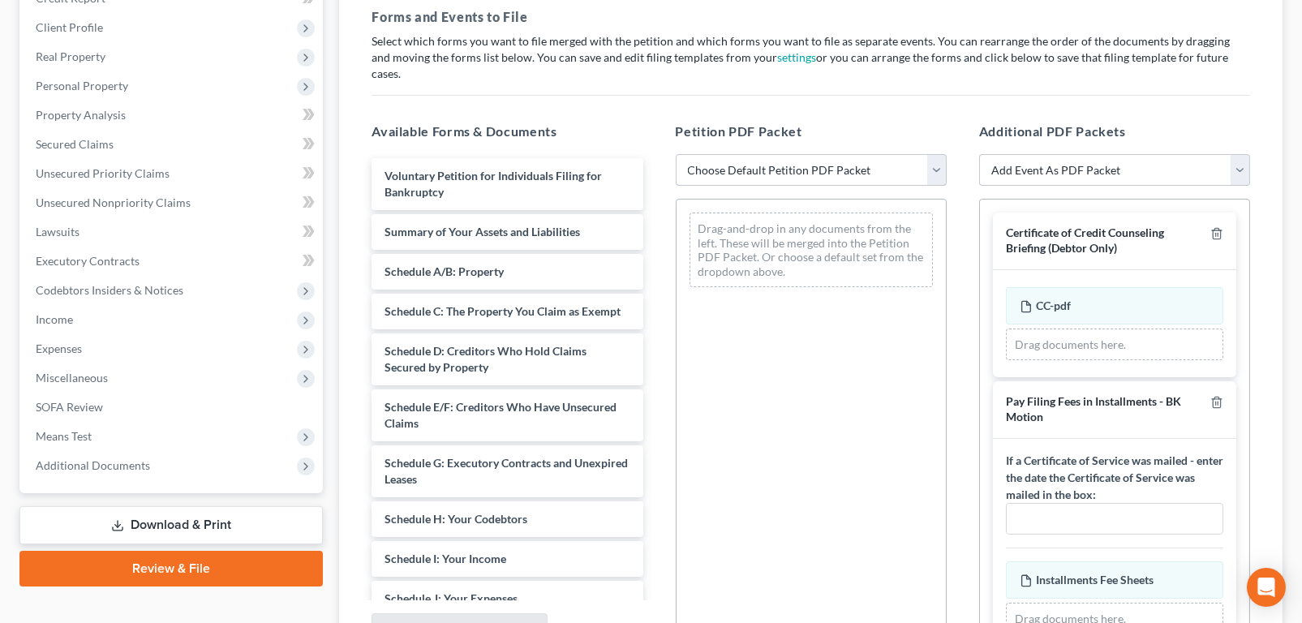
click at [931, 187] on select "Choose Default Petition PDF Packet Emergency Filing (Voluntary Petition and Cre…" at bounding box center [811, 170] width 271 height 32
select select "1"
click at [677, 187] on select "Choose Default Petition PDF Packet Emergency Filing (Voluntary Petition and Cre…" at bounding box center [811, 170] width 271 height 32
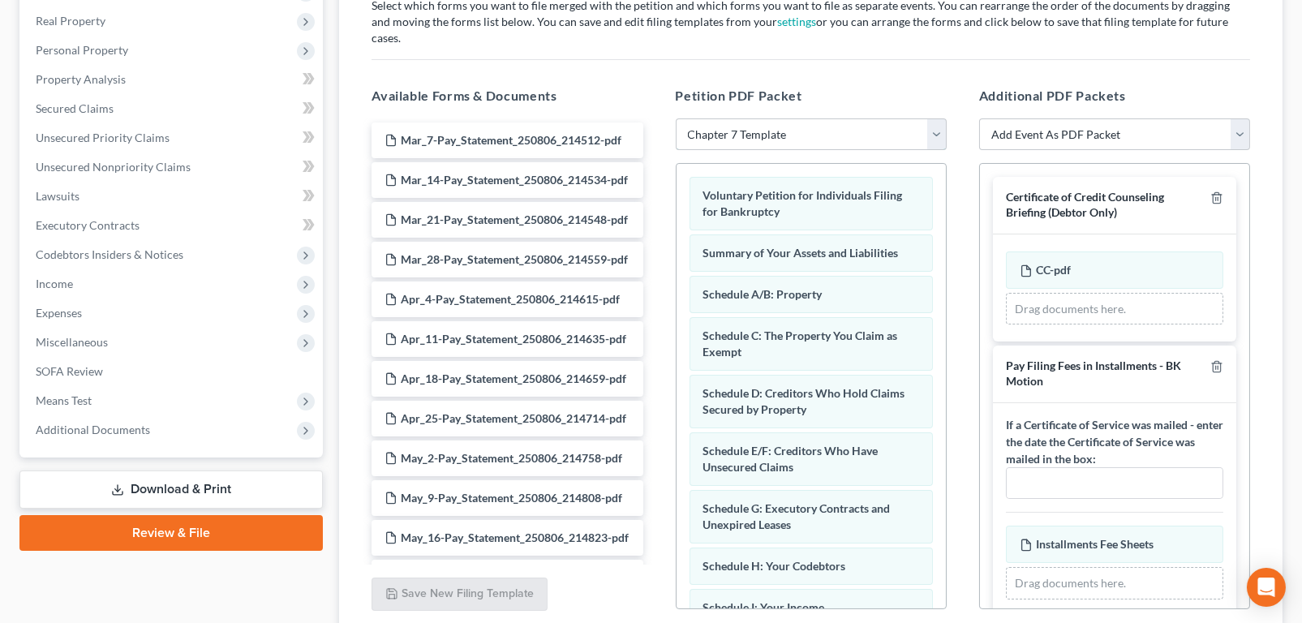
scroll to position [0, 0]
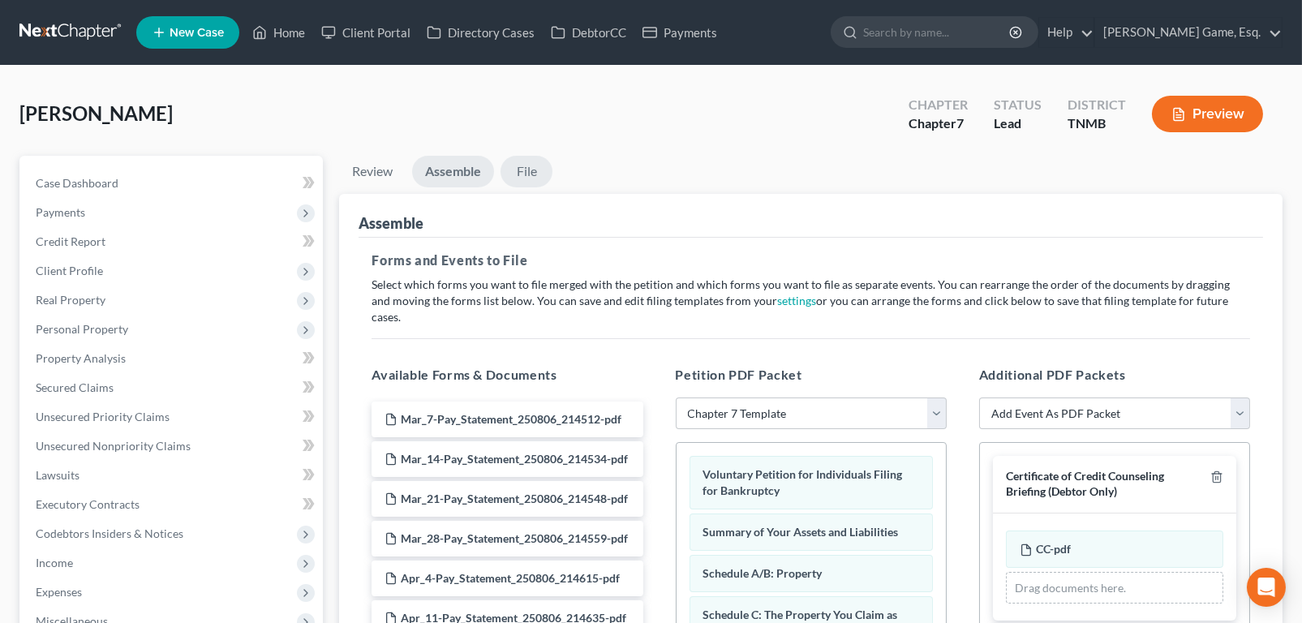
click at [553, 187] on link "File" at bounding box center [527, 172] width 52 height 32
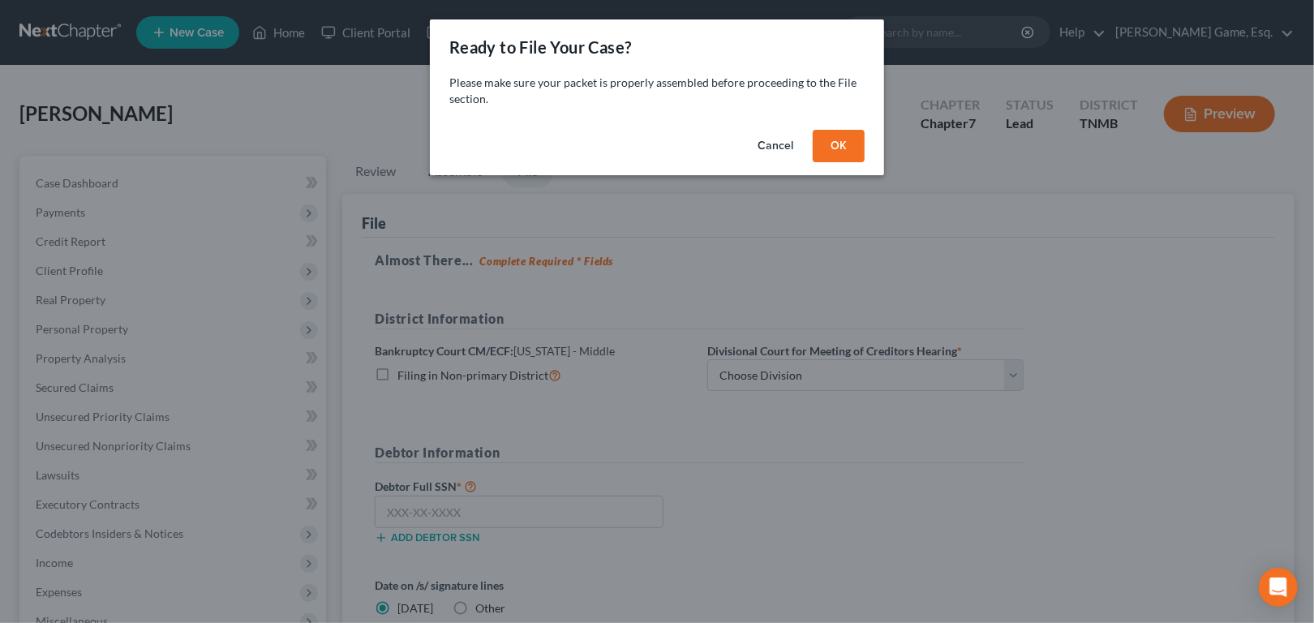
click at [865, 162] on button "OK" at bounding box center [839, 146] width 52 height 32
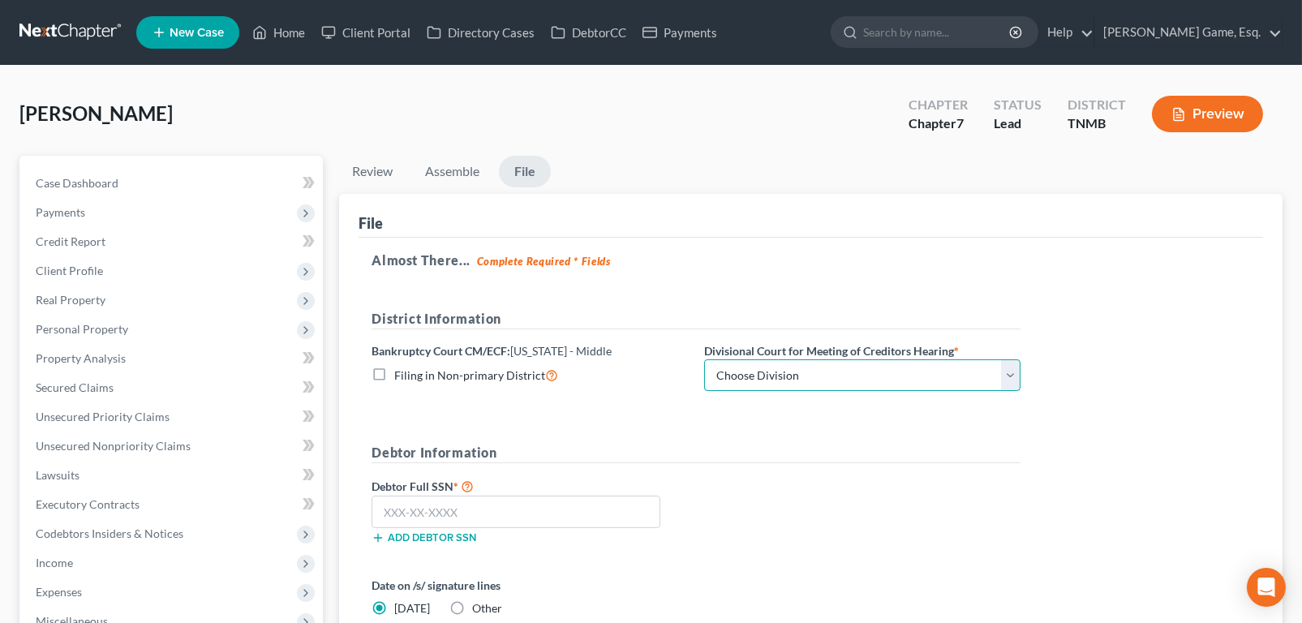
click at [1021, 392] on select "Choose Division Columbia [GEOGRAPHIC_DATA] [GEOGRAPHIC_DATA]" at bounding box center [862, 375] width 316 height 32
select select "2"
click at [796, 392] on select "Choose Division Columbia [GEOGRAPHIC_DATA] [GEOGRAPHIC_DATA]" at bounding box center [862, 375] width 316 height 32
click at [660, 405] on div "District Information Bankruptcy Court CM/ECF: [US_STATE] - Middle Filing in Non…" at bounding box center [695, 357] width 665 height 96
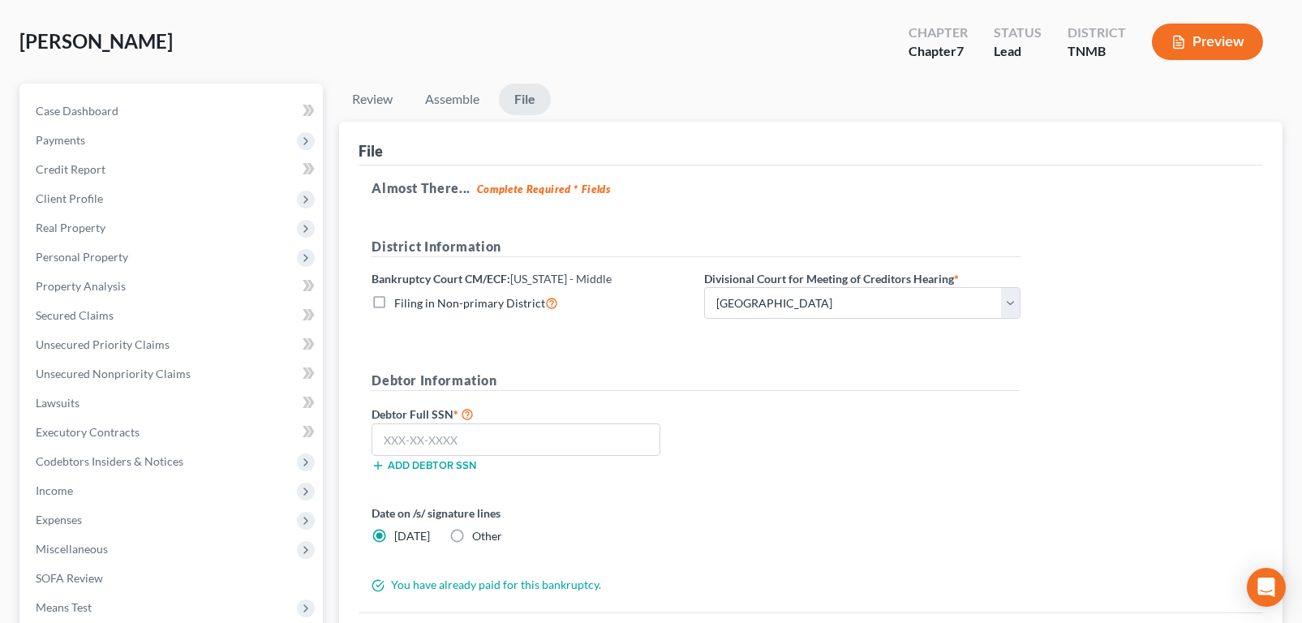
scroll to position [162, 0]
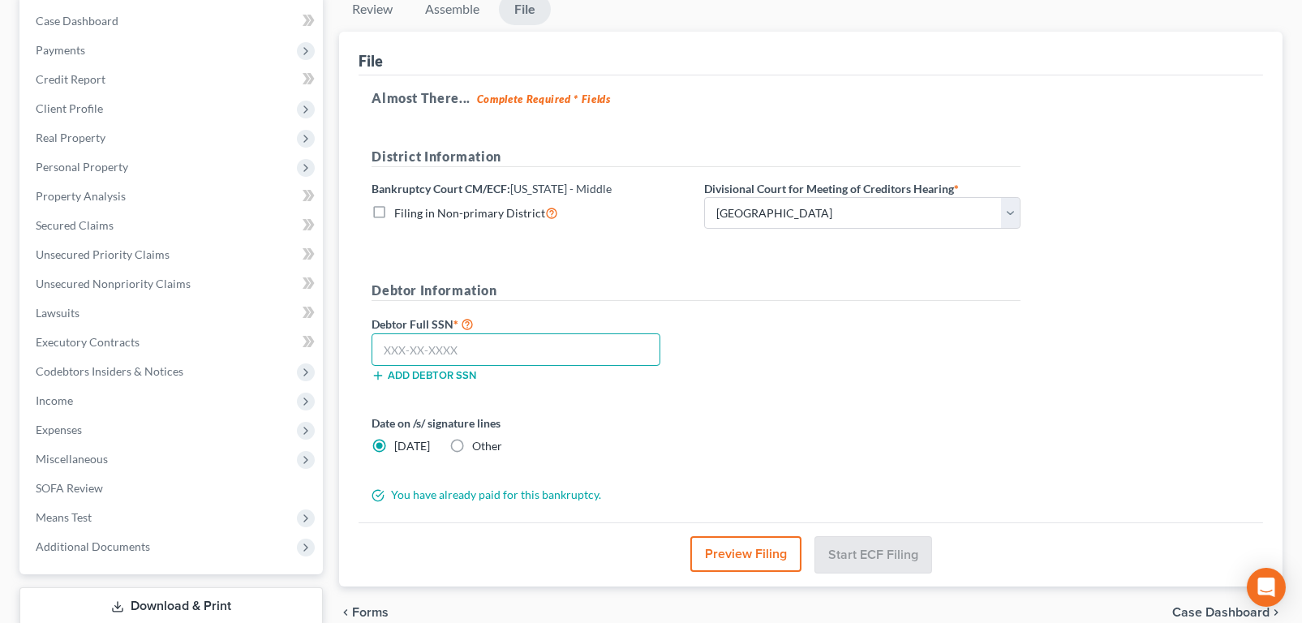
click at [433, 366] on input "text" at bounding box center [516, 349] width 289 height 32
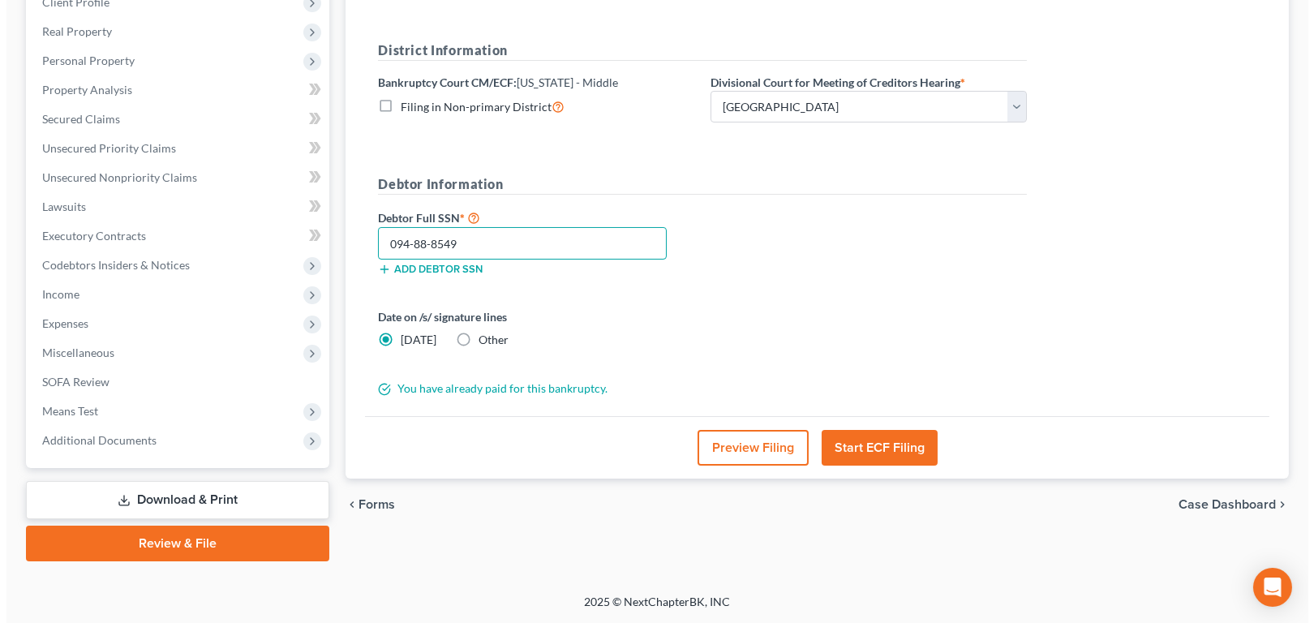
scroll to position [406, 0]
type input "094-88-8549"
click at [879, 466] on button "Start ECF Filing" at bounding box center [873, 448] width 116 height 36
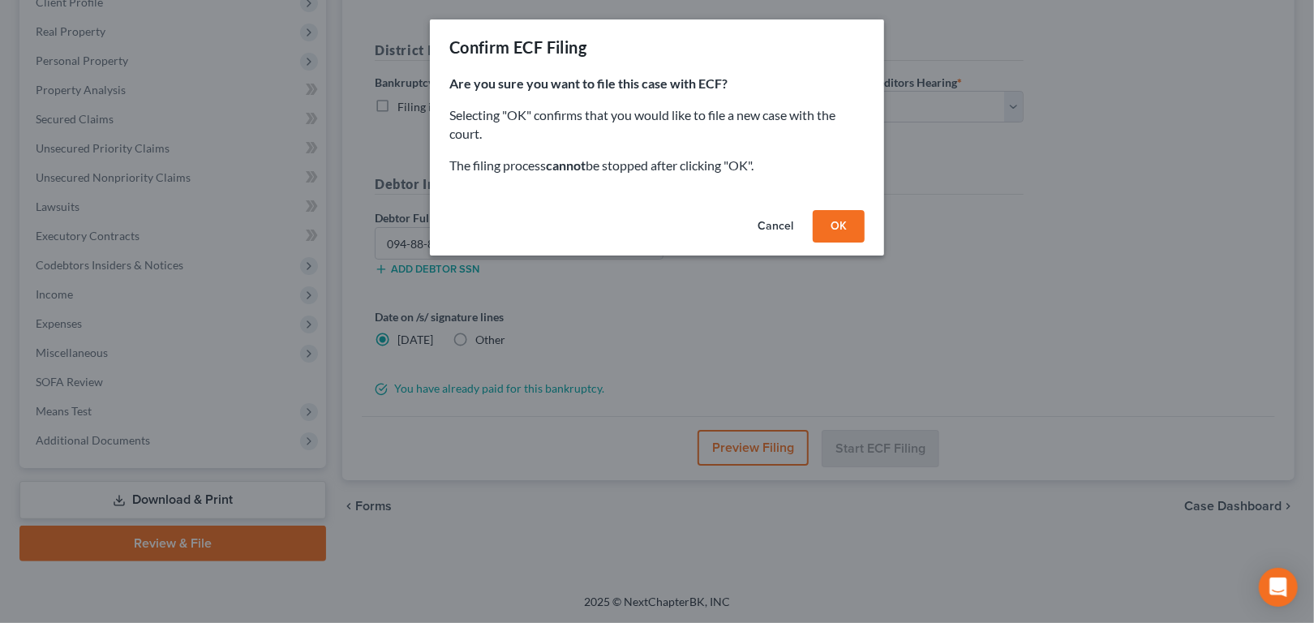
click at [865, 243] on button "OK" at bounding box center [839, 226] width 52 height 32
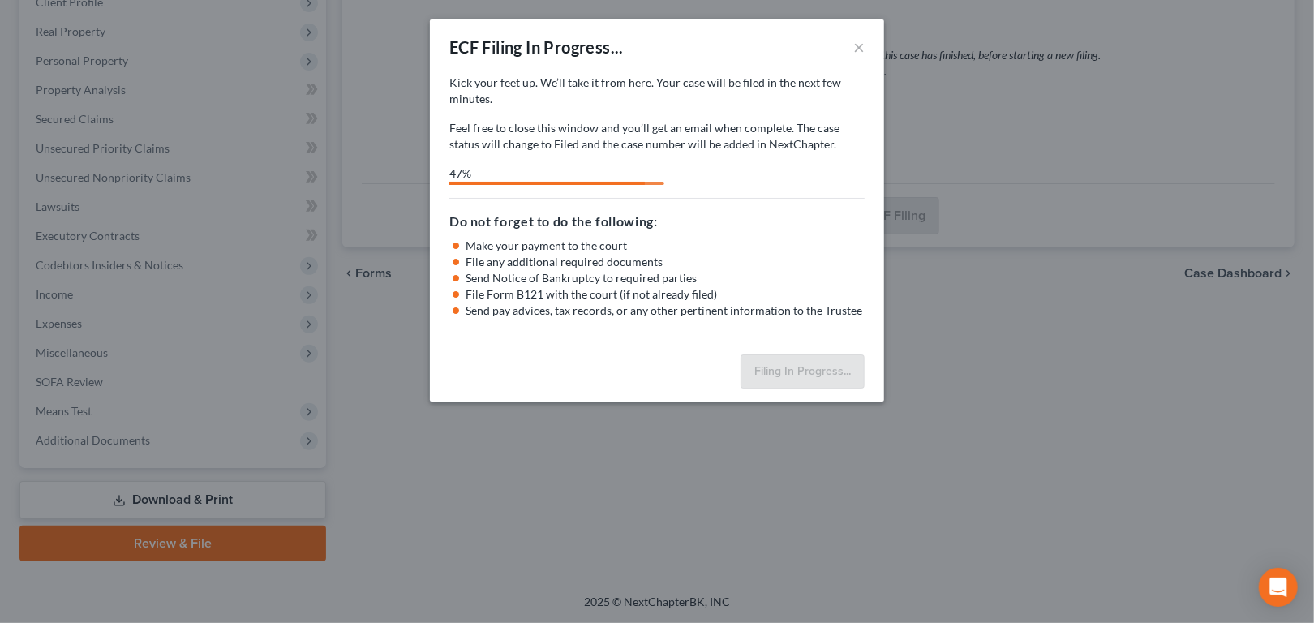
click at [845, 286] on li "Send Notice of Bankruptcy to required parties" at bounding box center [665, 278] width 399 height 16
select select "2"
